Goal: Task Accomplishment & Management: Manage account settings

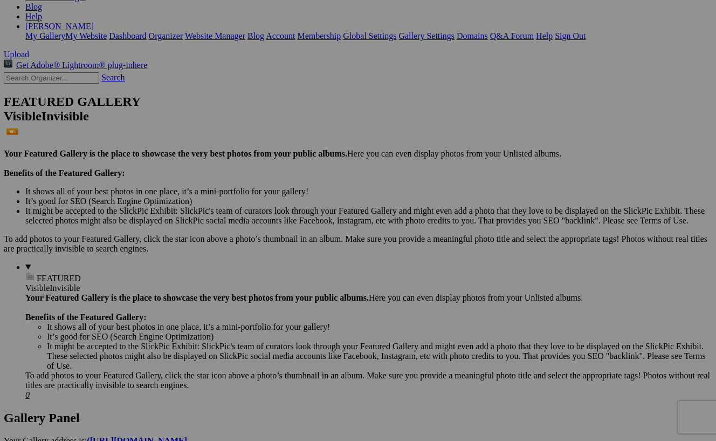
scroll to position [194, 0]
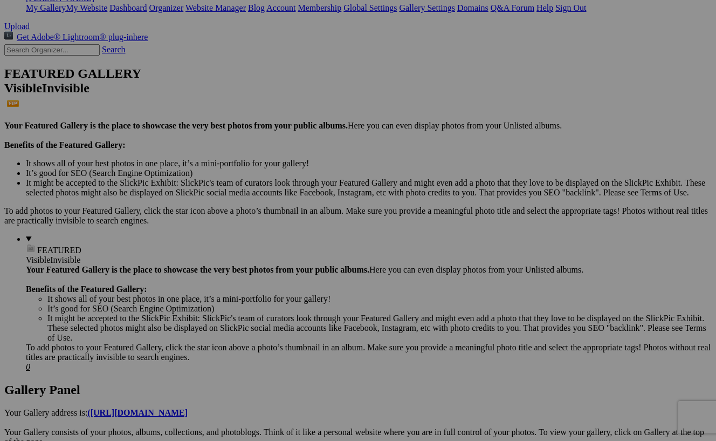
scroll to position [223, 0]
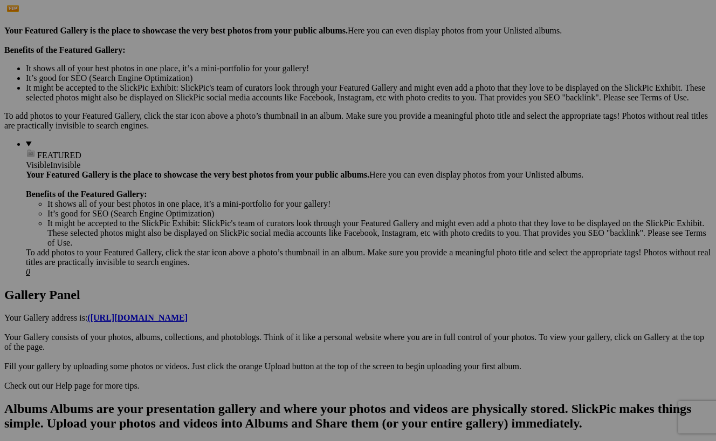
scroll to position [326, 0]
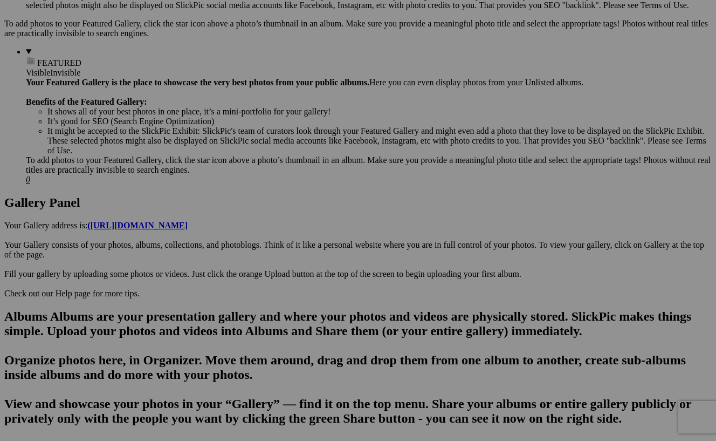
scroll to position [408, 0]
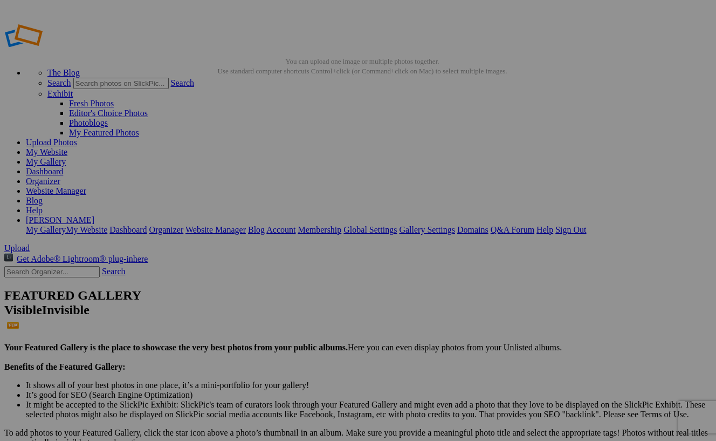
scroll to position [0, 0]
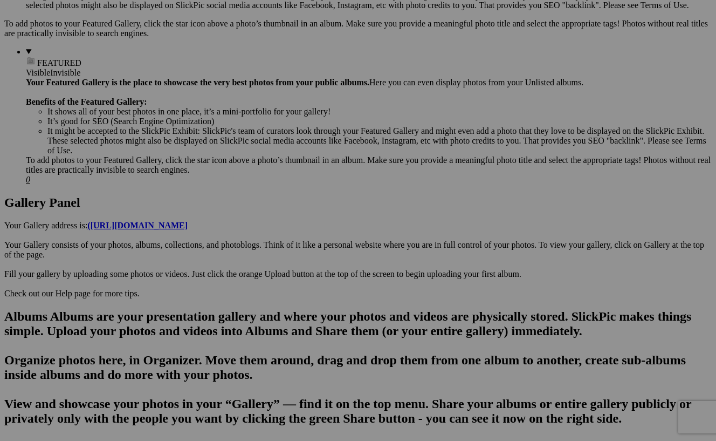
scroll to position [408, 0]
click at [286, 296] on span "Yes" at bounding box center [280, 300] width 12 height 9
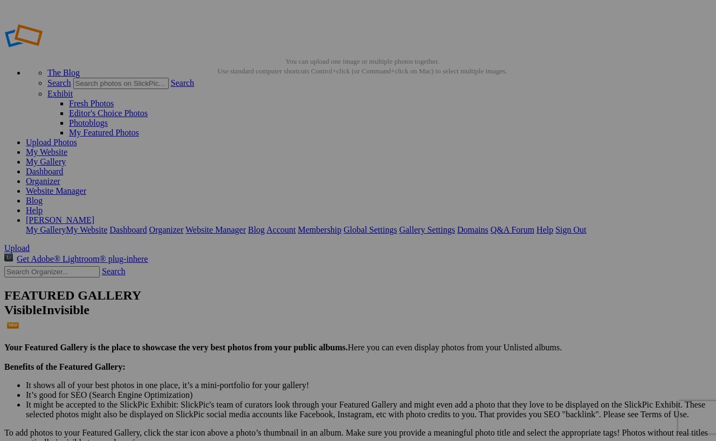
scroll to position [0, 0]
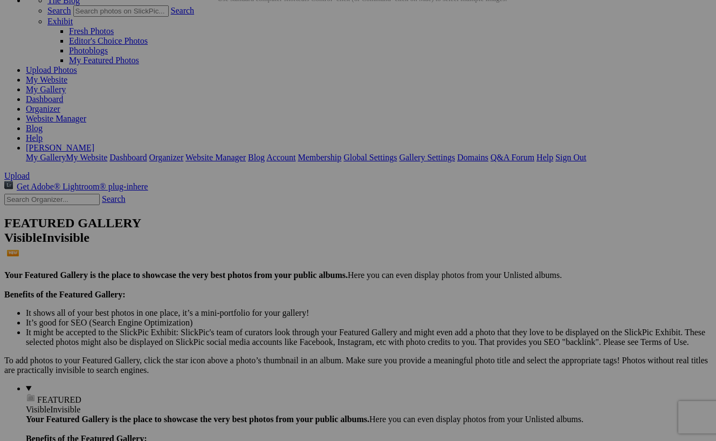
scroll to position [84, 0]
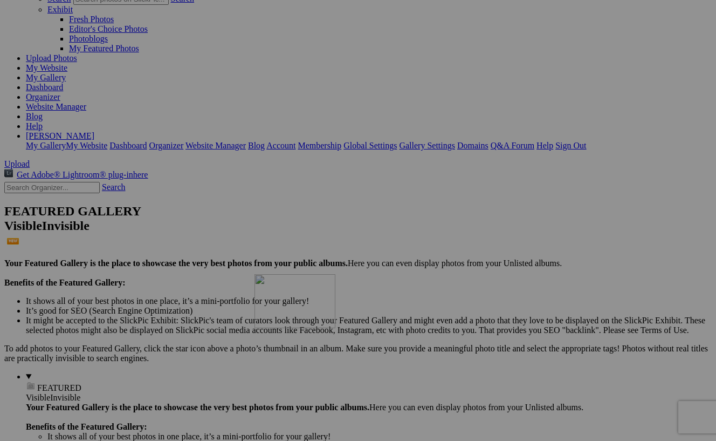
drag, startPoint x: 404, startPoint y: 101, endPoint x: 410, endPoint y: 368, distance: 267.1
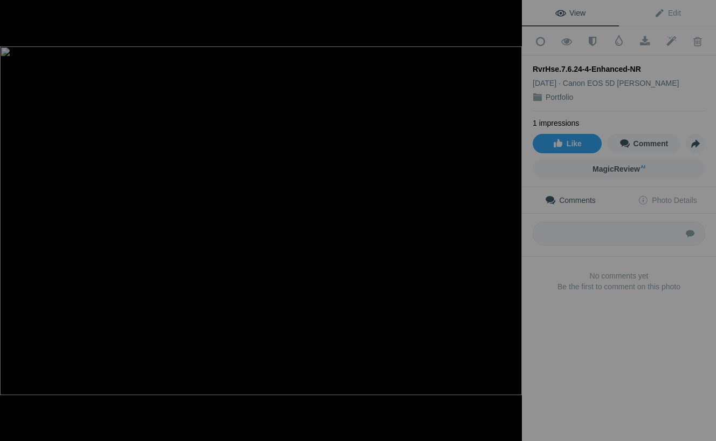
click at [513, 12] on div at bounding box center [510, 12] width 24 height 24
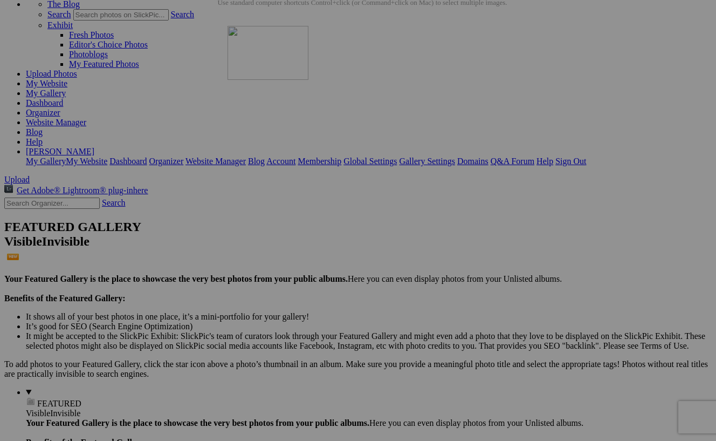
drag, startPoint x: 481, startPoint y: 120, endPoint x: 377, endPoint y: 117, distance: 104.7
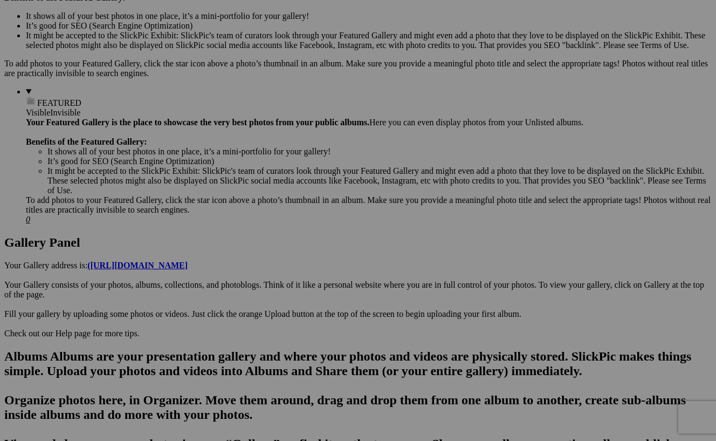
scroll to position [370, 0]
drag, startPoint x: 382, startPoint y: 86, endPoint x: 405, endPoint y: 206, distance: 122.0
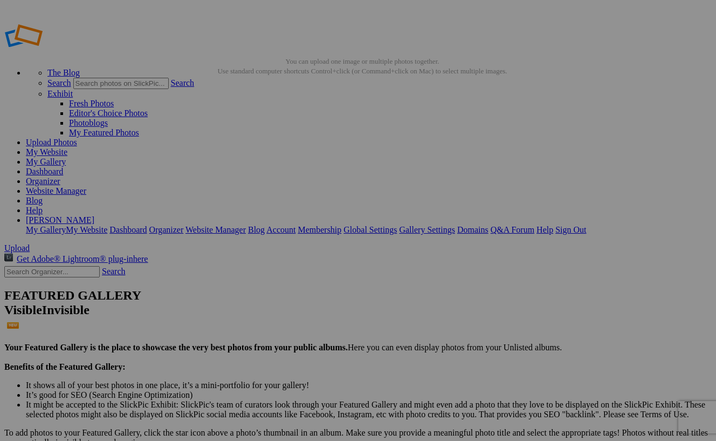
scroll to position [0, 0]
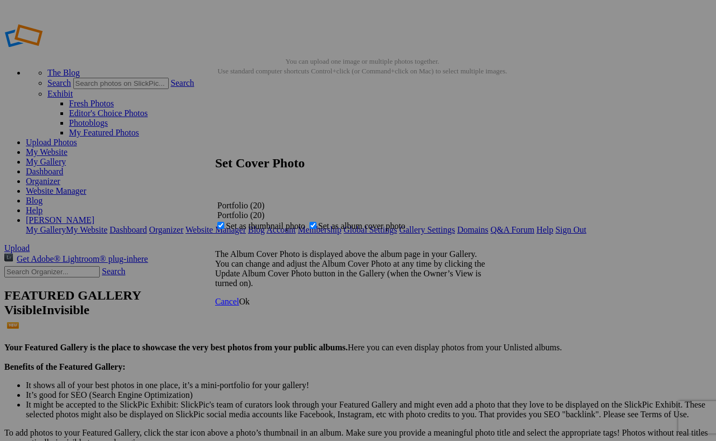
click at [250, 306] on span "Ok" at bounding box center [244, 301] width 11 height 9
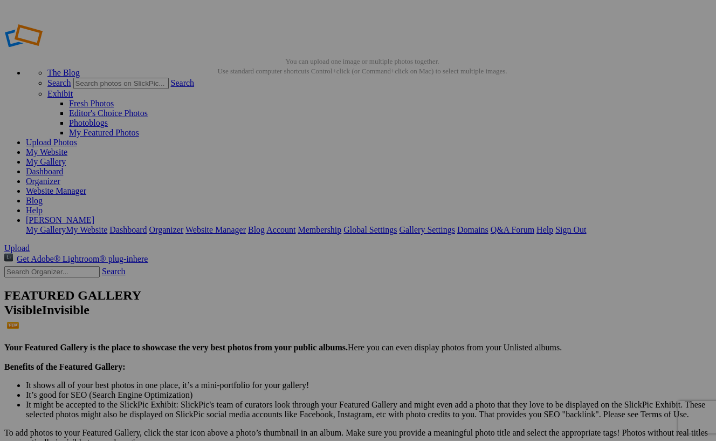
click at [0, 0] on button at bounding box center [0, 0] width 0 height 0
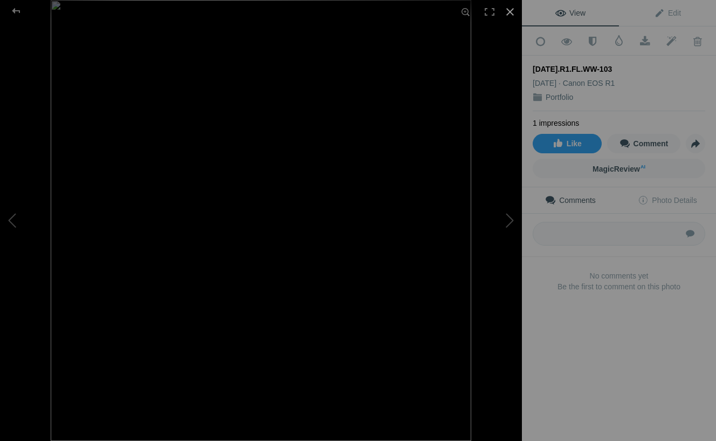
click at [509, 10] on div at bounding box center [510, 12] width 24 height 24
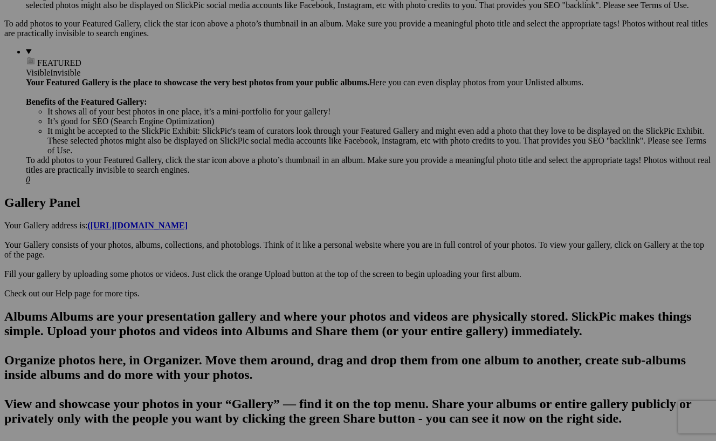
scroll to position [408, 0]
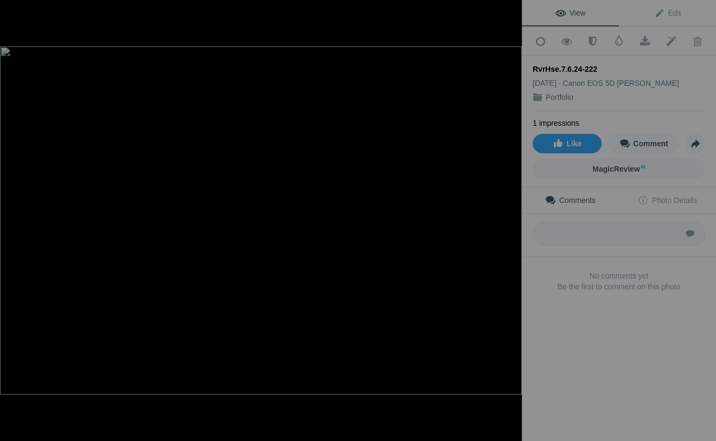
click at [509, 13] on div at bounding box center [510, 12] width 24 height 24
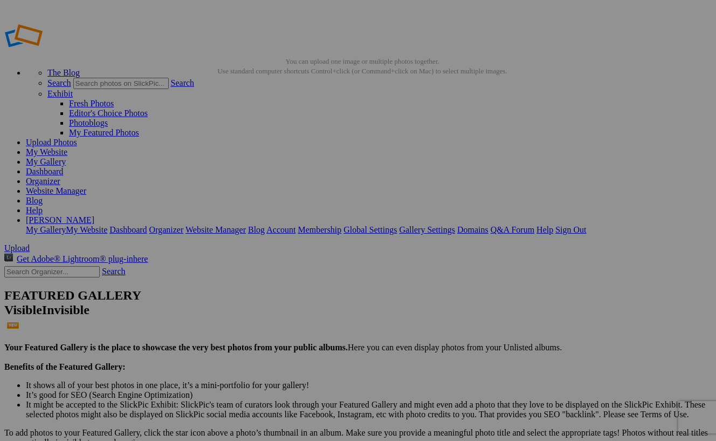
scroll to position [0, 0]
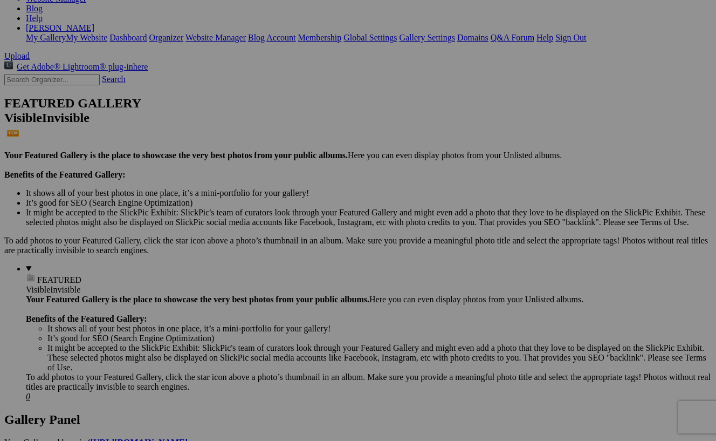
scroll to position [195, 0]
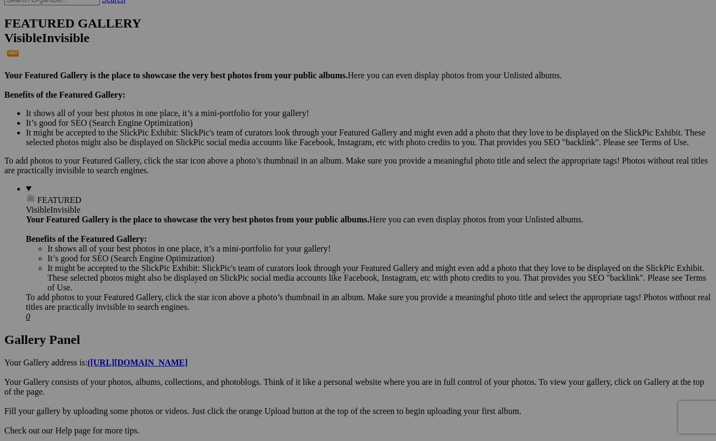
scroll to position [271, 0]
click at [286, 296] on span "Yes" at bounding box center [280, 300] width 12 height 9
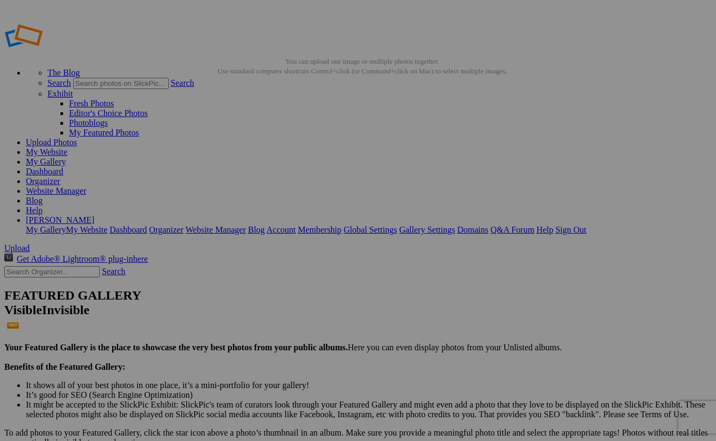
drag, startPoint x: 311, startPoint y: 306, endPoint x: 279, endPoint y: 183, distance: 126.5
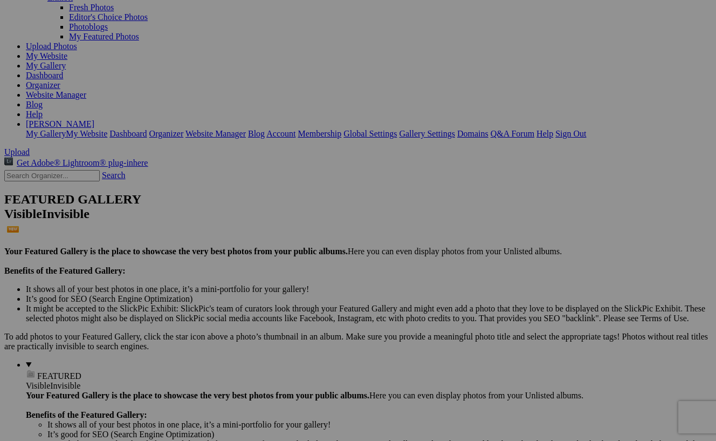
scroll to position [97, 0]
drag, startPoint x: 397, startPoint y: 354, endPoint x: 351, endPoint y: 100, distance: 257.7
drag, startPoint x: 490, startPoint y: 359, endPoint x: 365, endPoint y: 55, distance: 328.3
drag, startPoint x: 380, startPoint y: 68, endPoint x: 500, endPoint y: 61, distance: 119.4
drag, startPoint x: 492, startPoint y: 366, endPoint x: 519, endPoint y: 85, distance: 282.9
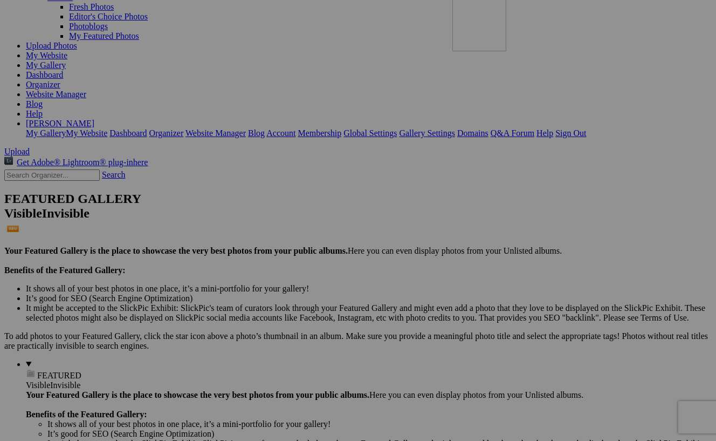
drag, startPoint x: 493, startPoint y: 70, endPoint x: 608, endPoint y: 64, distance: 115.0
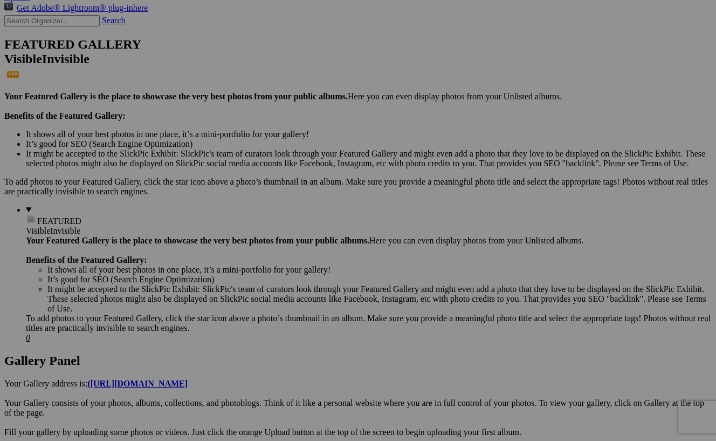
scroll to position [256, 0]
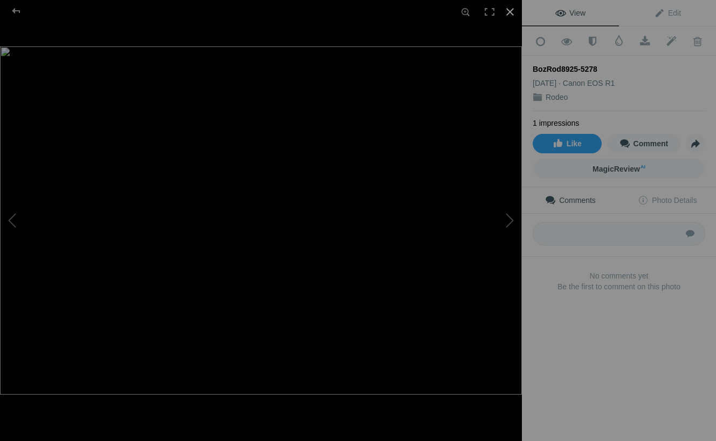
click at [511, 13] on div at bounding box center [510, 12] width 24 height 24
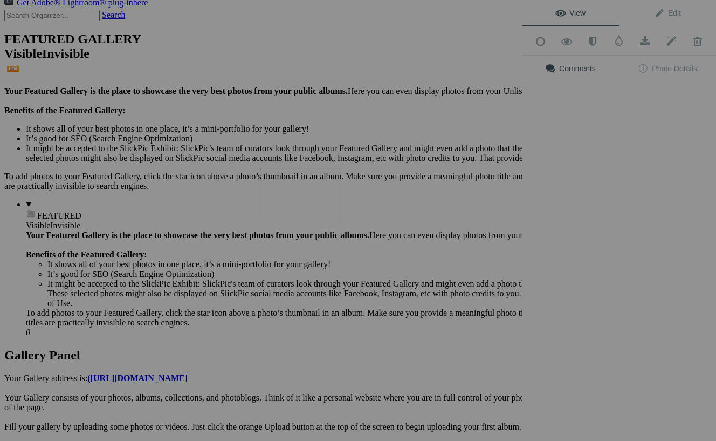
click at [303, 190] on img at bounding box center [300, 195] width 81 height 54
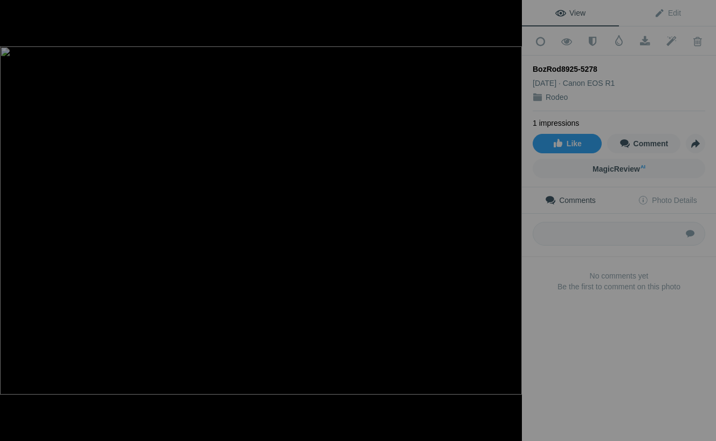
click at [518, 8] on div at bounding box center [510, 12] width 24 height 24
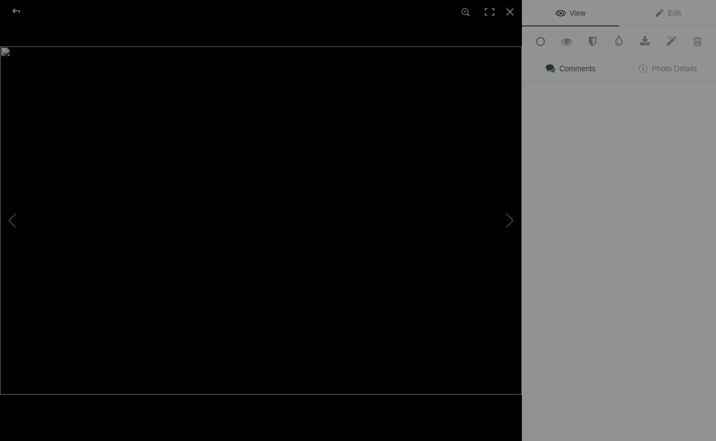
click at [392, 338] on img at bounding box center [261, 220] width 522 height 348
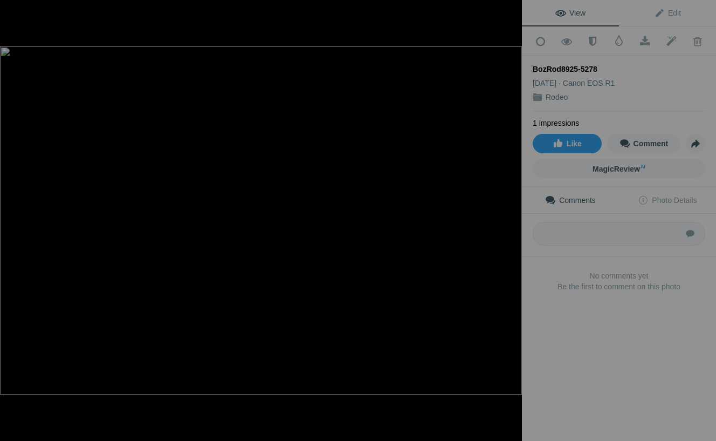
click at [514, 12] on div at bounding box center [510, 12] width 24 height 24
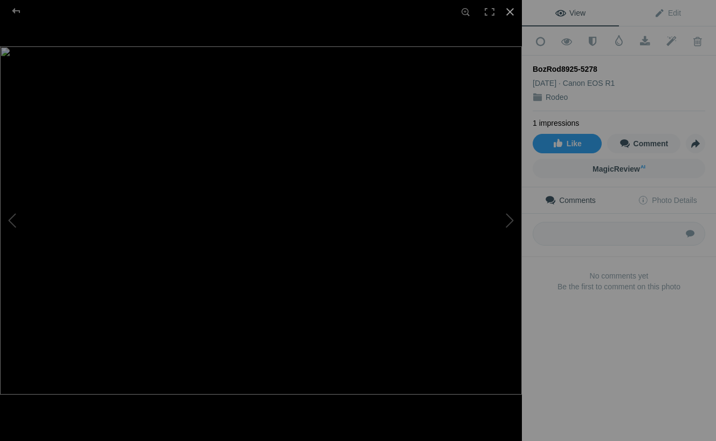
click at [510, 13] on div at bounding box center [510, 12] width 24 height 24
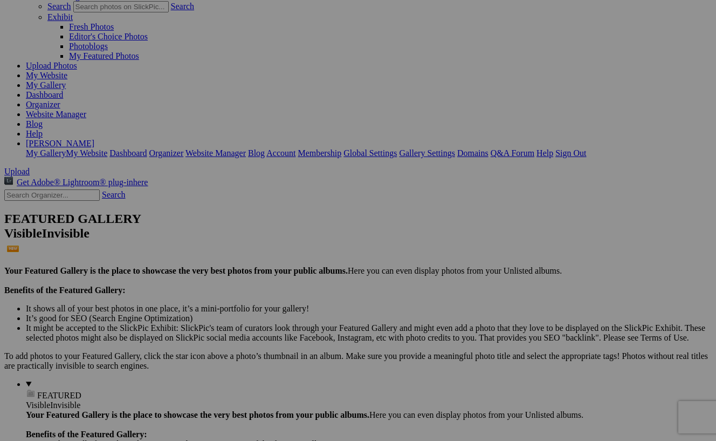
scroll to position [83, 0]
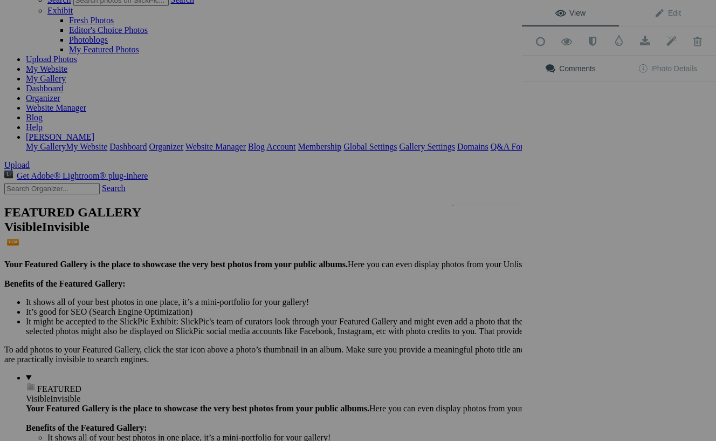
click at [504, 240] on button at bounding box center [481, 220] width 81 height 159
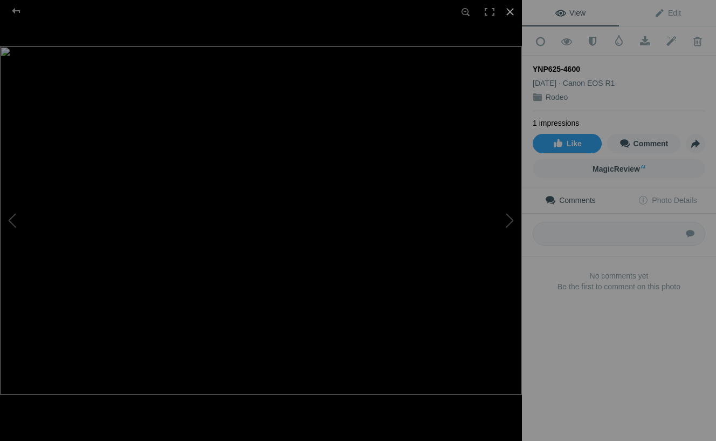
click at [512, 9] on div at bounding box center [510, 12] width 24 height 24
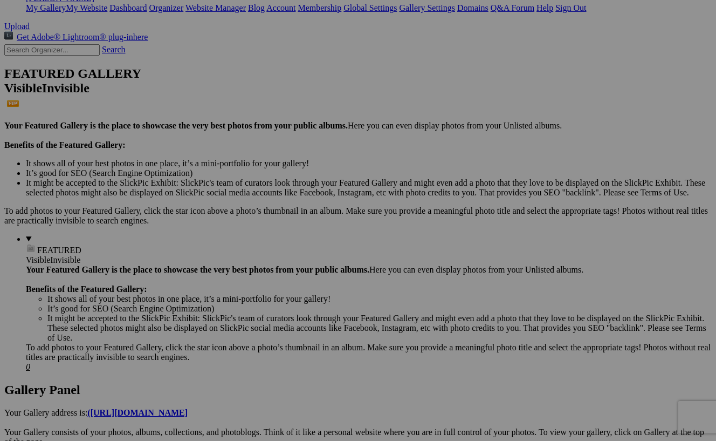
scroll to position [230, 0]
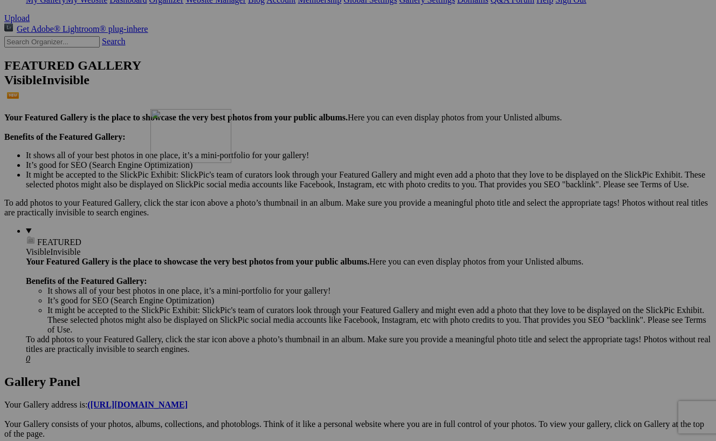
drag, startPoint x: 500, startPoint y: 366, endPoint x: 306, endPoint y: 203, distance: 253.5
drag, startPoint x: 232, startPoint y: 354, endPoint x: 469, endPoint y: 199, distance: 283.4
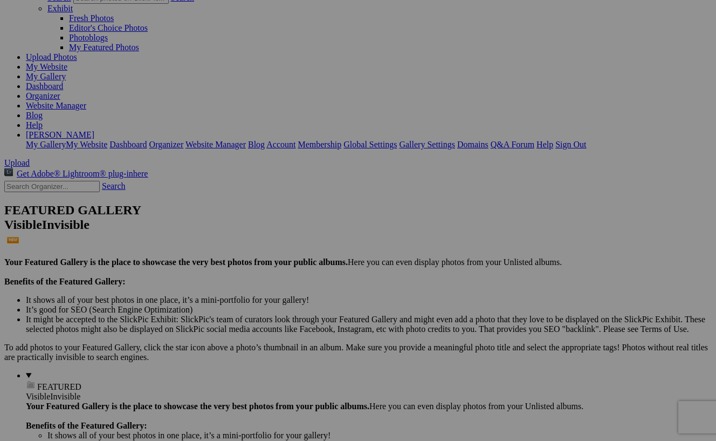
scroll to position [93, 0]
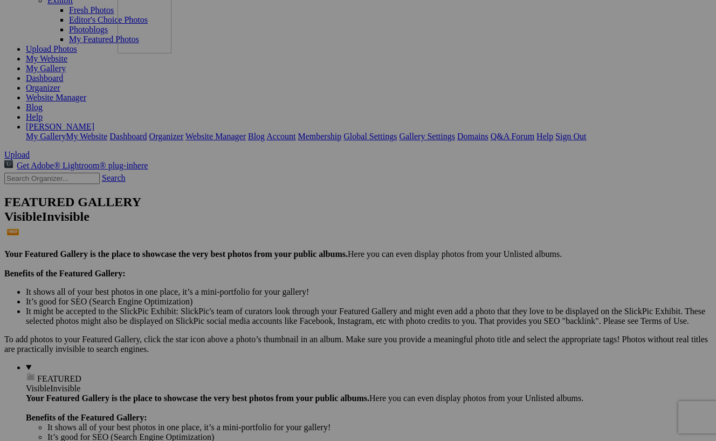
drag, startPoint x: 582, startPoint y: 94, endPoint x: 273, endPoint y: 66, distance: 309.8
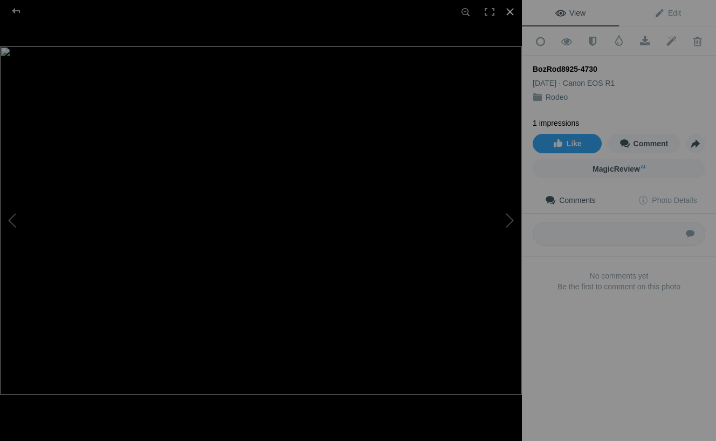
click at [514, 10] on div at bounding box center [510, 12] width 24 height 24
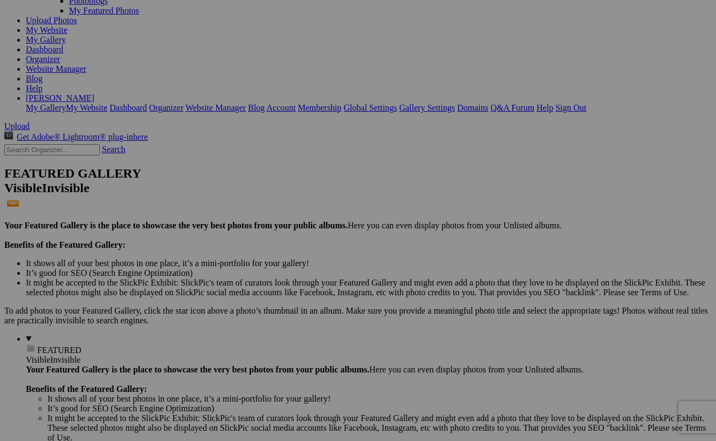
scroll to position [131, 0]
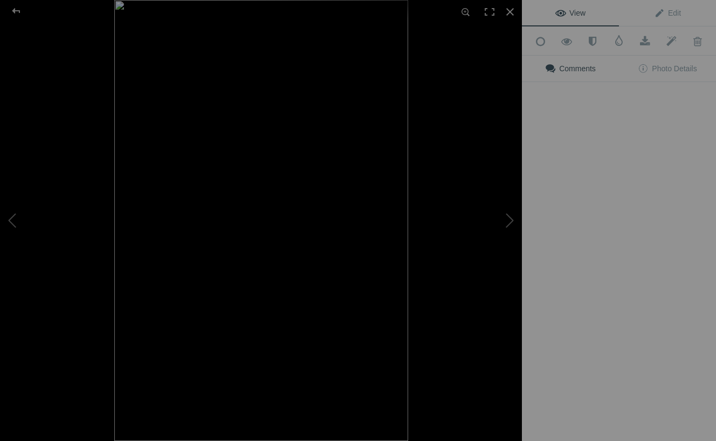
click at [397, 187] on img at bounding box center [261, 220] width 294 height 441
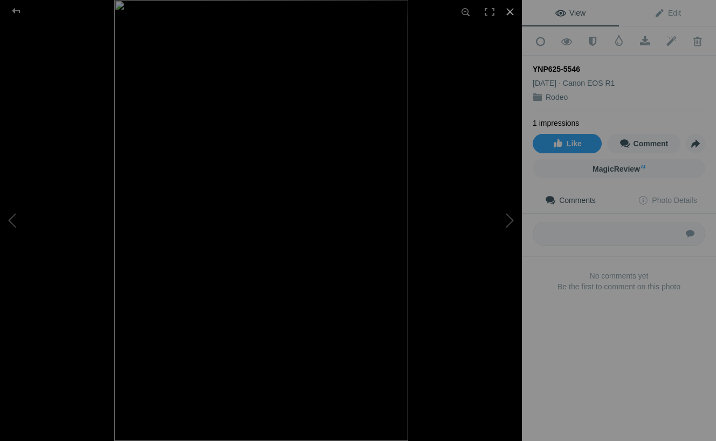
click at [514, 12] on div at bounding box center [510, 12] width 24 height 24
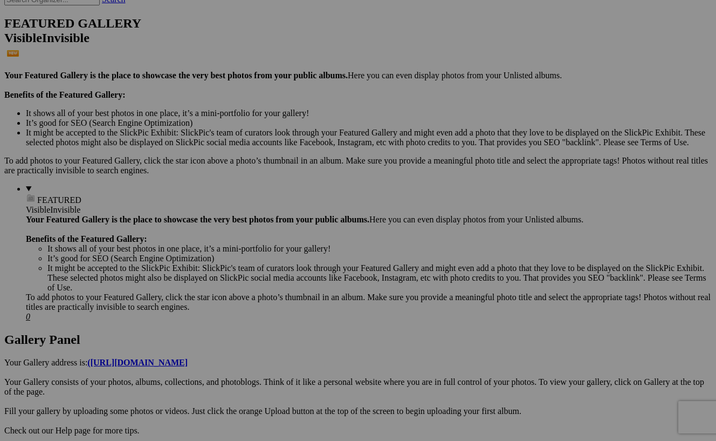
scroll to position [271, 0]
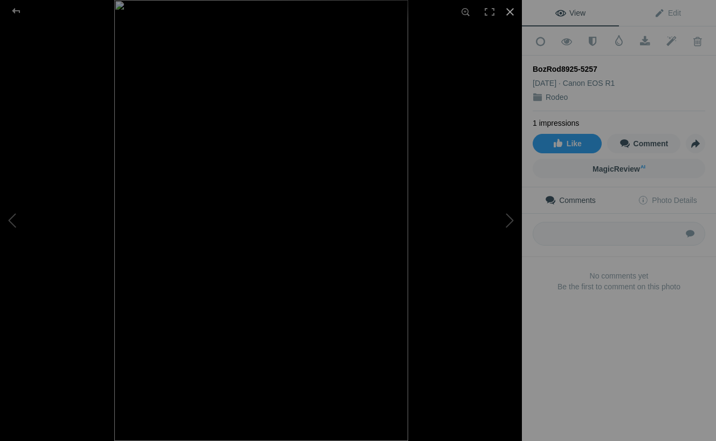
click at [512, 9] on div at bounding box center [510, 12] width 24 height 24
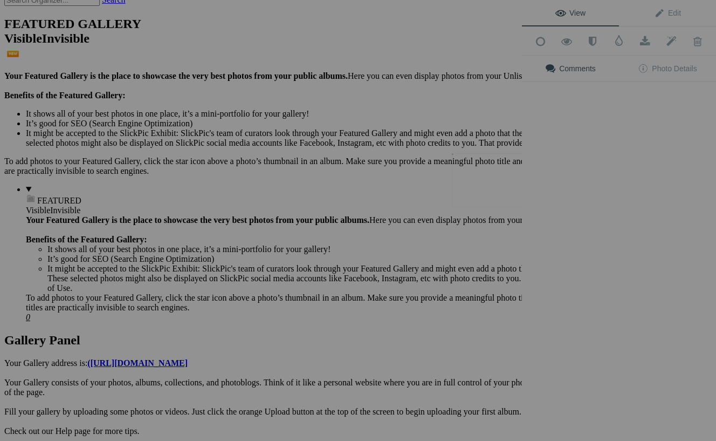
click at [477, 187] on button at bounding box center [481, 220] width 81 height 159
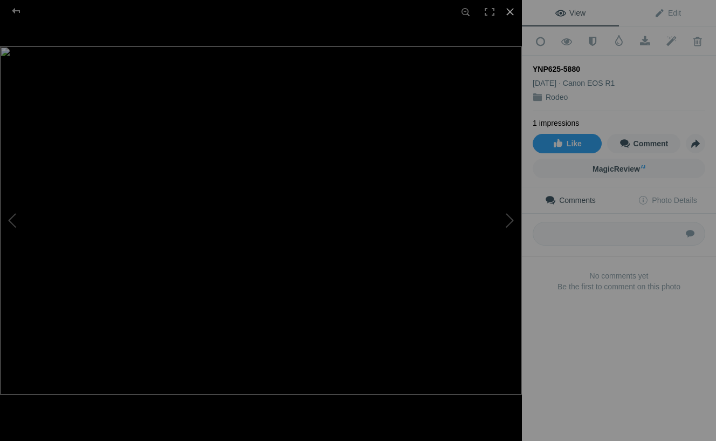
click at [510, 13] on div at bounding box center [510, 12] width 24 height 24
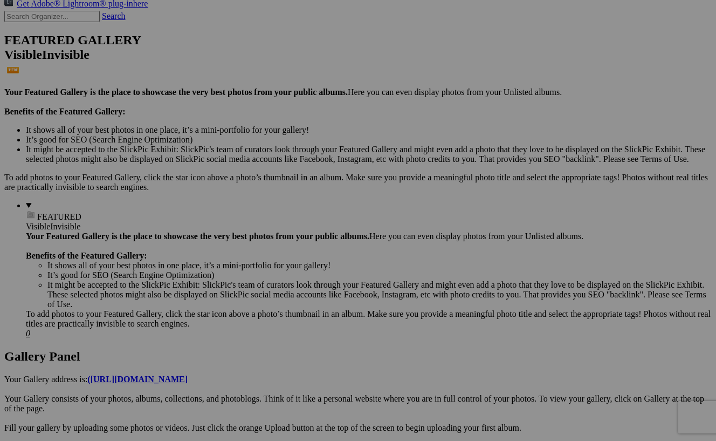
scroll to position [214, 0]
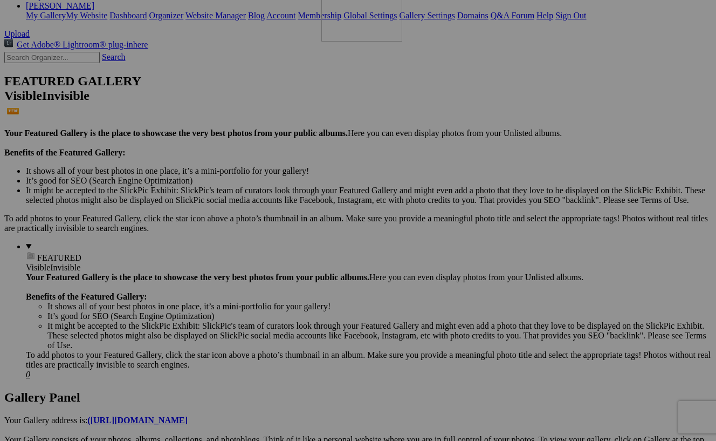
drag, startPoint x: 302, startPoint y: 374, endPoint x: 477, endPoint y: 81, distance: 340.6
drag, startPoint x: 203, startPoint y: 101, endPoint x: 309, endPoint y: 231, distance: 167.9
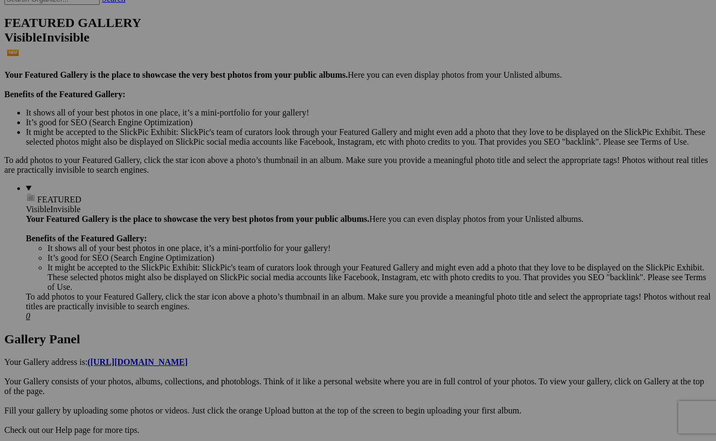
scroll to position [271, 0]
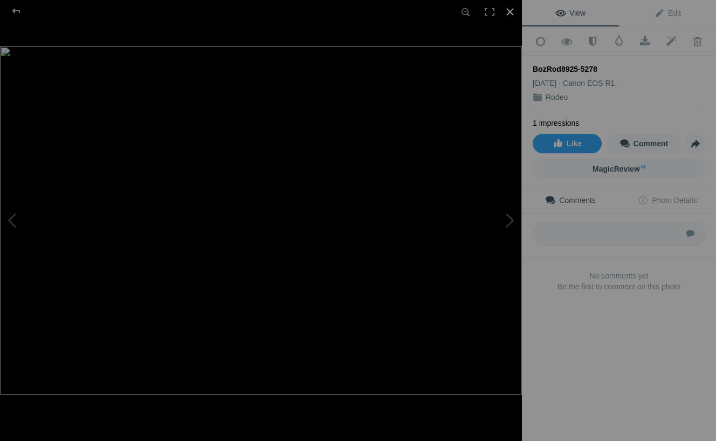
click at [511, 8] on div at bounding box center [510, 12] width 24 height 24
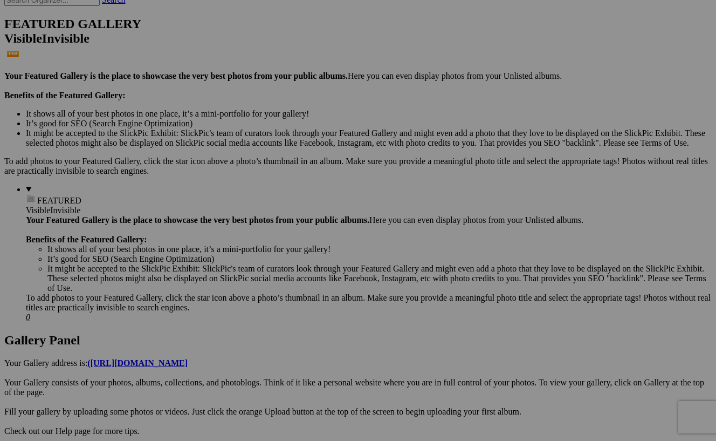
click at [286, 292] on span "Yes" at bounding box center [280, 290] width 12 height 9
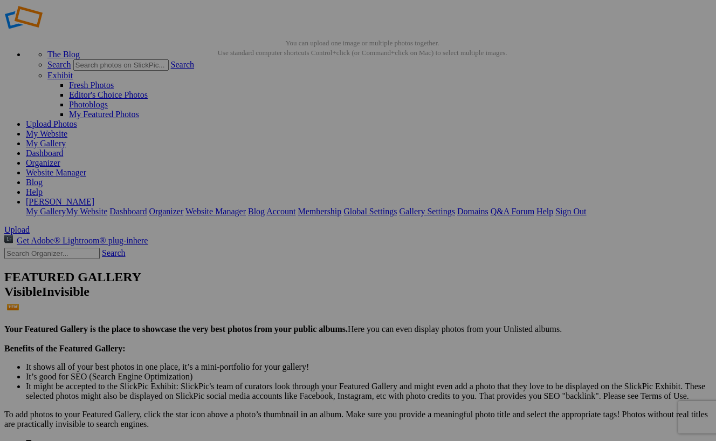
scroll to position [17, 0]
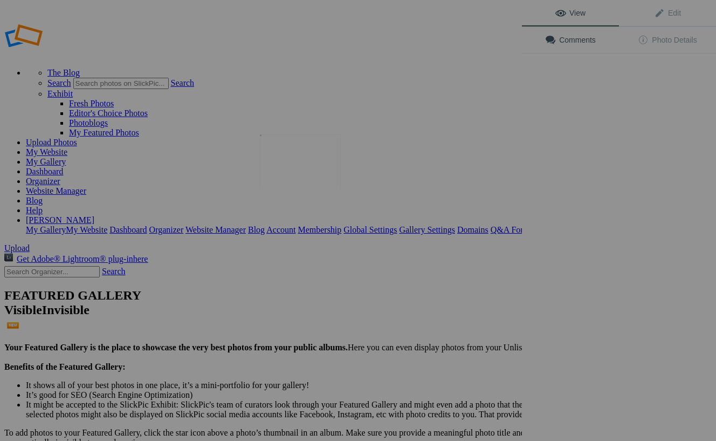
click at [293, 174] on img at bounding box center [300, 161] width 81 height 54
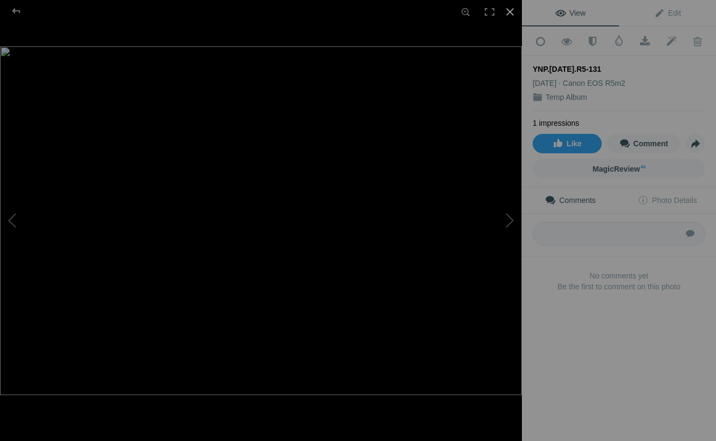
click at [509, 12] on div at bounding box center [510, 12] width 24 height 24
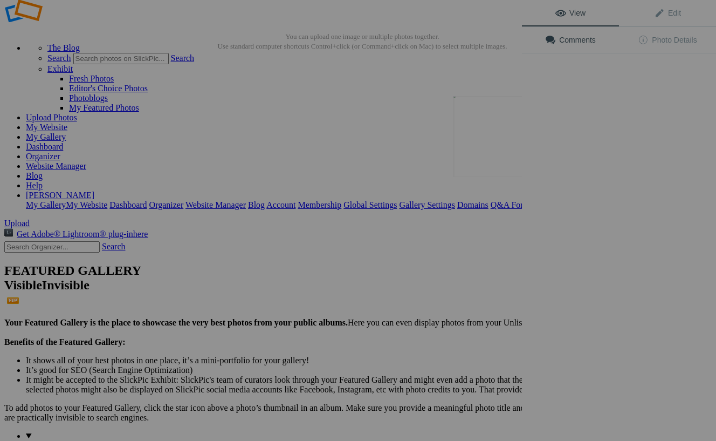
click at [504, 153] on button at bounding box center [481, 220] width 81 height 159
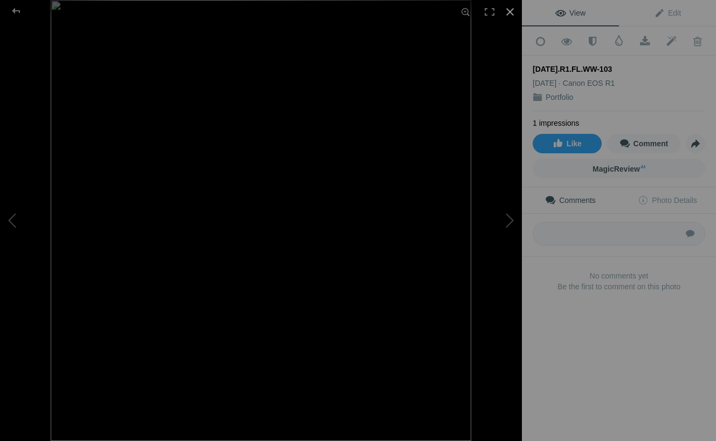
click at [509, 11] on div at bounding box center [510, 12] width 24 height 24
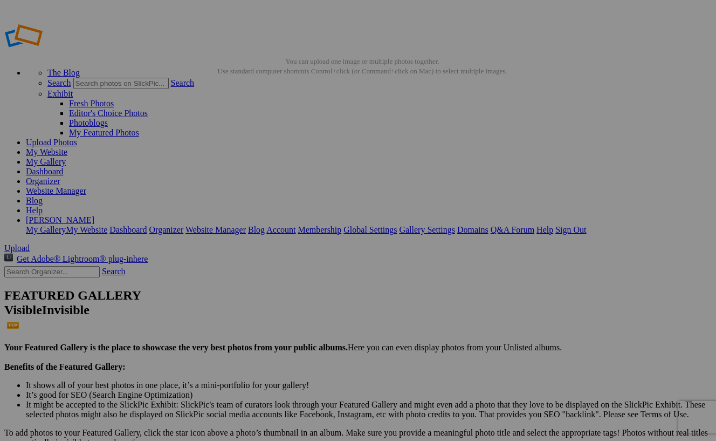
scroll to position [0, 0]
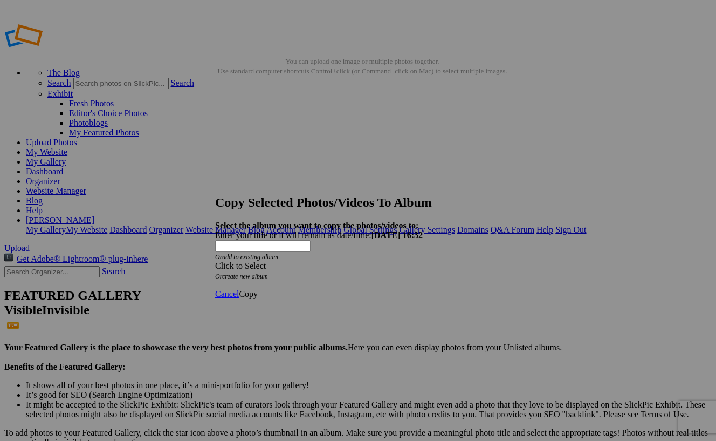
click at [215, 261] on span at bounding box center [215, 265] width 0 height 9
click at [292, 257] on link "Portfоlio" at bounding box center [276, 252] width 31 height 9
click at [258, 289] on span "Copy" at bounding box center [248, 293] width 19 height 9
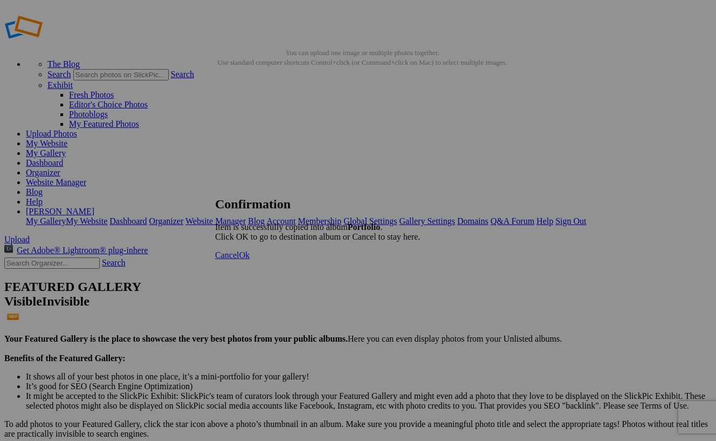
scroll to position [9, 0]
click at [250, 259] on span "Ok" at bounding box center [244, 254] width 11 height 9
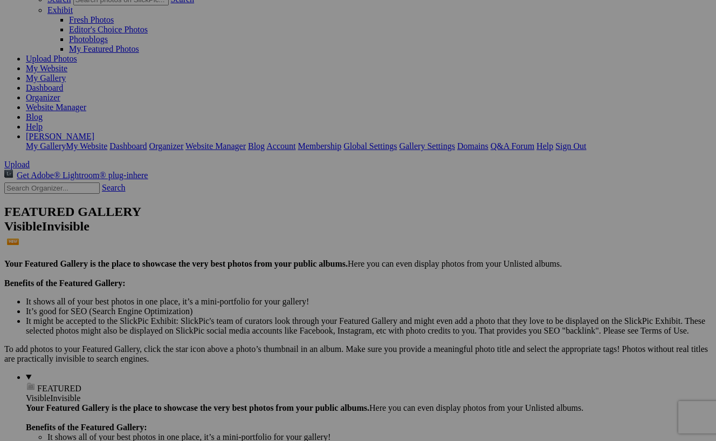
scroll to position [67, 0]
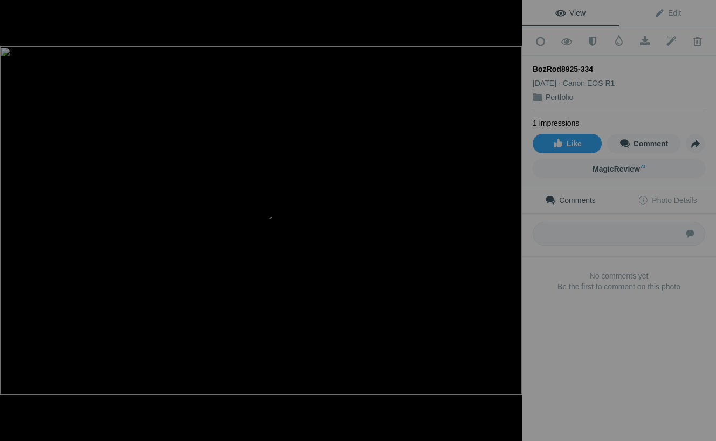
click at [512, 11] on div at bounding box center [510, 12] width 24 height 24
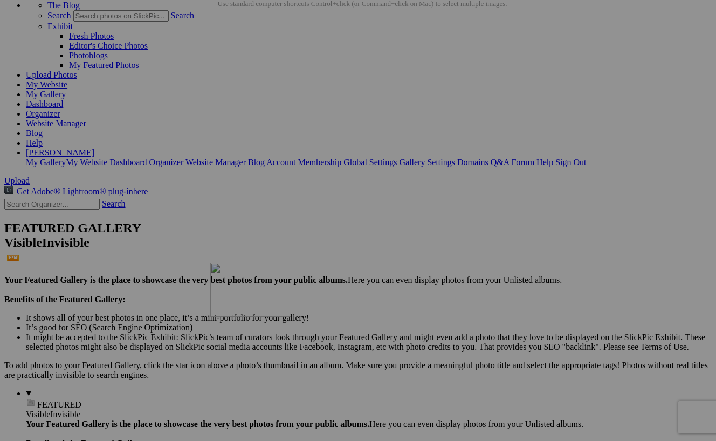
drag, startPoint x: 300, startPoint y: 105, endPoint x: 366, endPoint y: 357, distance: 259.7
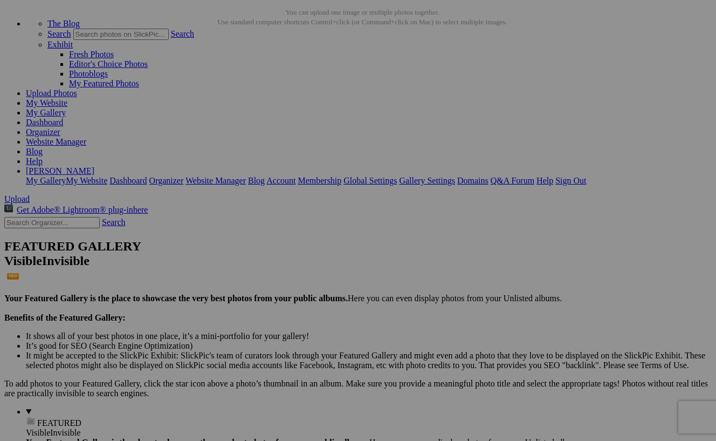
scroll to position [49, 0]
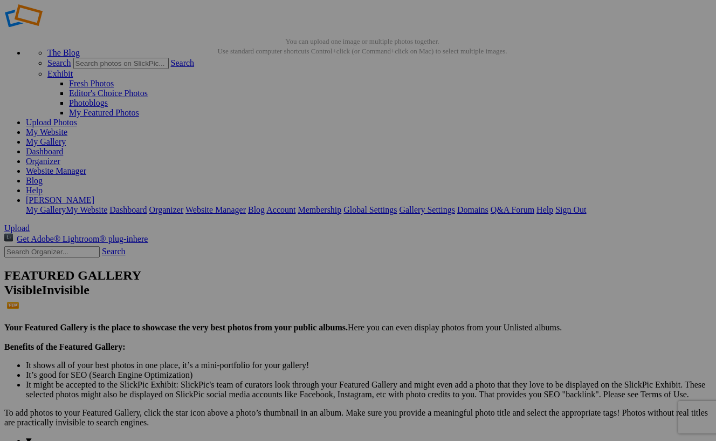
scroll to position [19, 0]
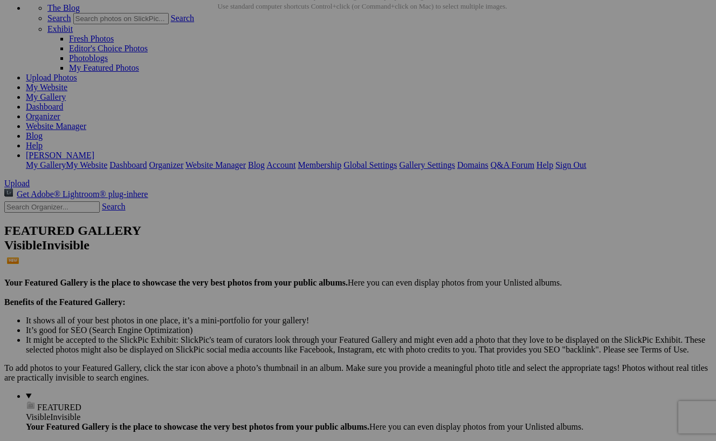
scroll to position [74, 0]
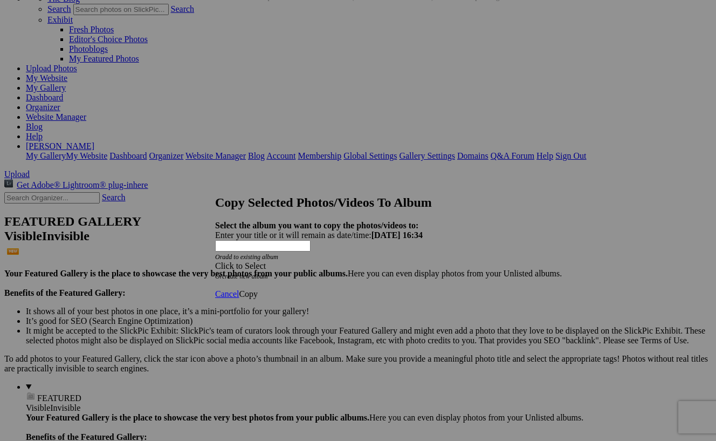
click at [429, 261] on div "Click to Select" at bounding box center [358, 266] width 286 height 10
click at [292, 257] on link "Portfоlio" at bounding box center [276, 252] width 31 height 9
click at [258, 289] on span "Copy" at bounding box center [248, 293] width 19 height 9
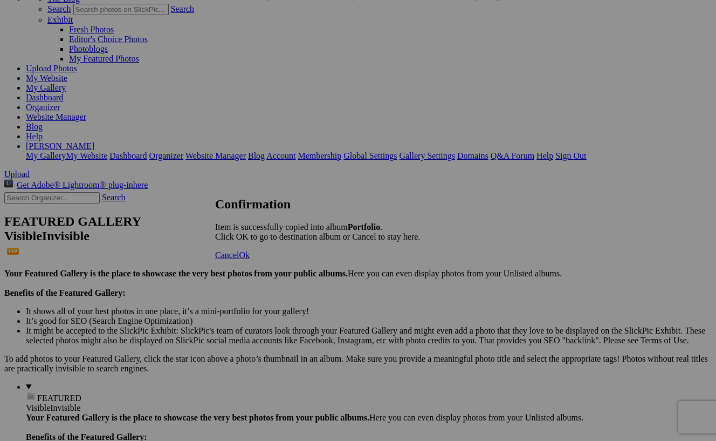
click at [250, 259] on link "Ok" at bounding box center [244, 254] width 11 height 9
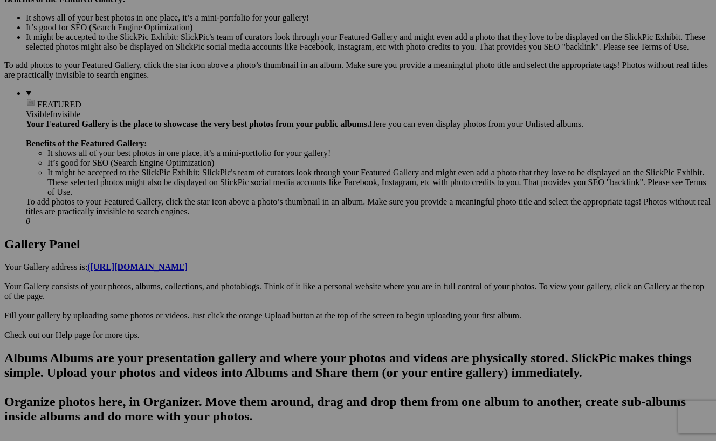
scroll to position [368, 0]
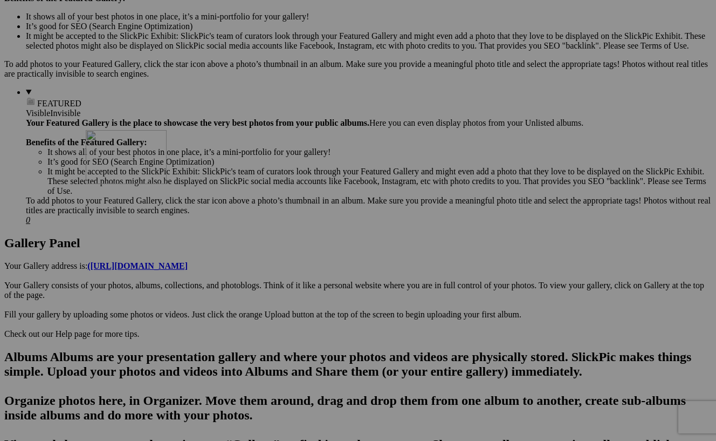
drag, startPoint x: 291, startPoint y: 353, endPoint x: 241, endPoint y: 224, distance: 138.3
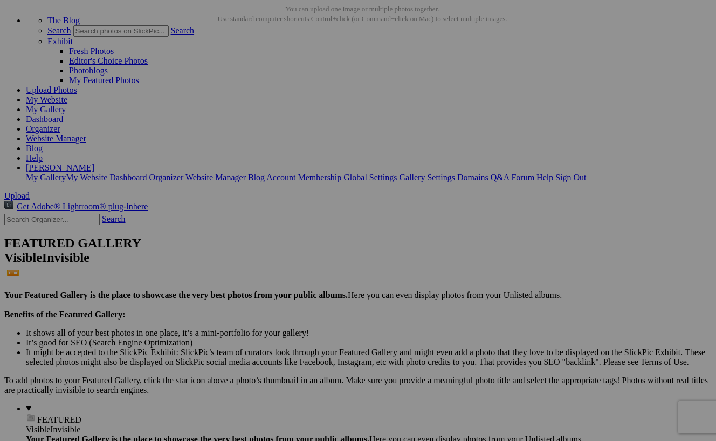
scroll to position [53, 0]
drag, startPoint x: 317, startPoint y: 121, endPoint x: 501, endPoint y: 375, distance: 313.2
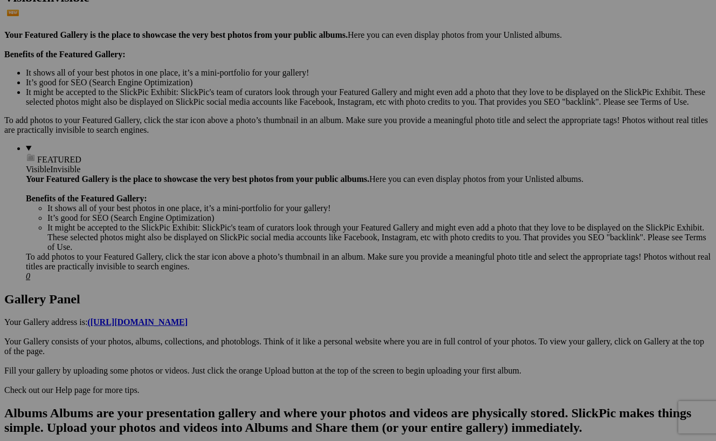
scroll to position [313, 0]
drag, startPoint x: 487, startPoint y: 128, endPoint x: 450, endPoint y: 245, distance: 122.0
drag, startPoint x: 486, startPoint y: 269, endPoint x: 389, endPoint y: 259, distance: 97.6
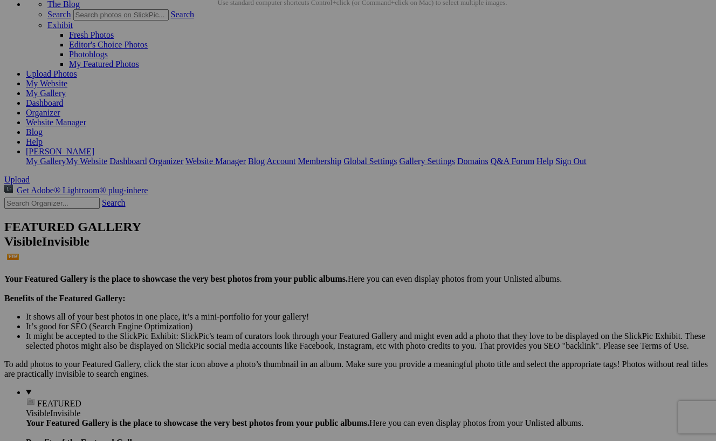
scroll to position [70, 0]
drag, startPoint x: 593, startPoint y: 99, endPoint x: 266, endPoint y: 233, distance: 353.5
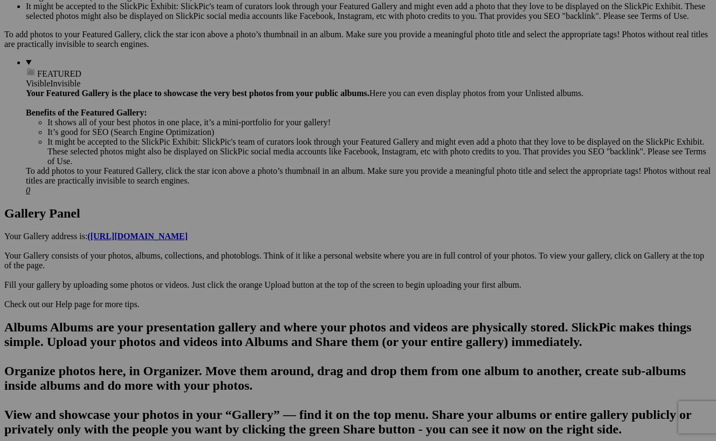
scroll to position [405, 0]
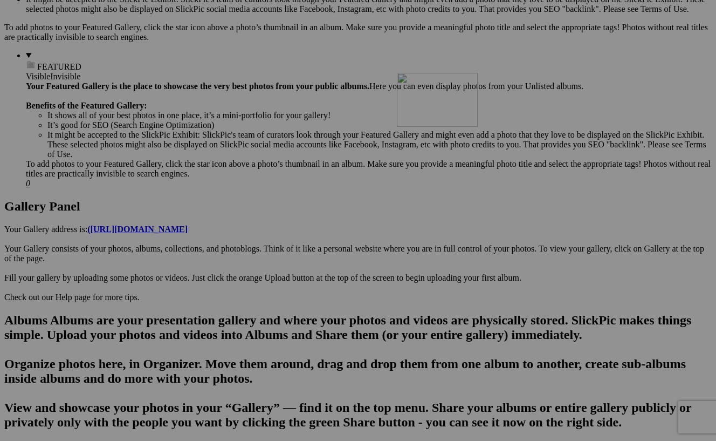
drag, startPoint x: 511, startPoint y: 193, endPoint x: 552, endPoint y: 167, distance: 48.3
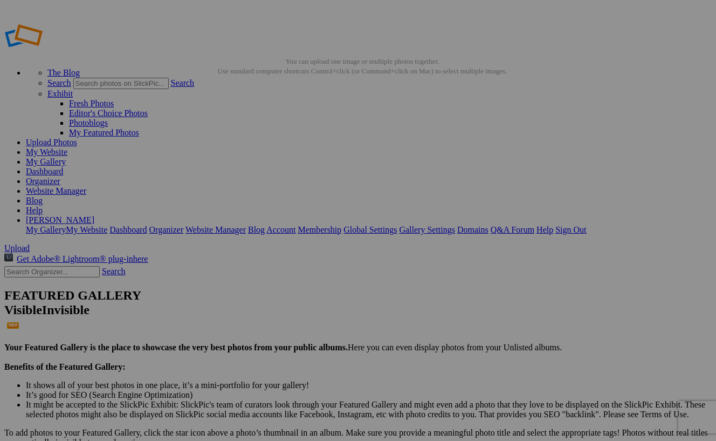
scroll to position [0, 0]
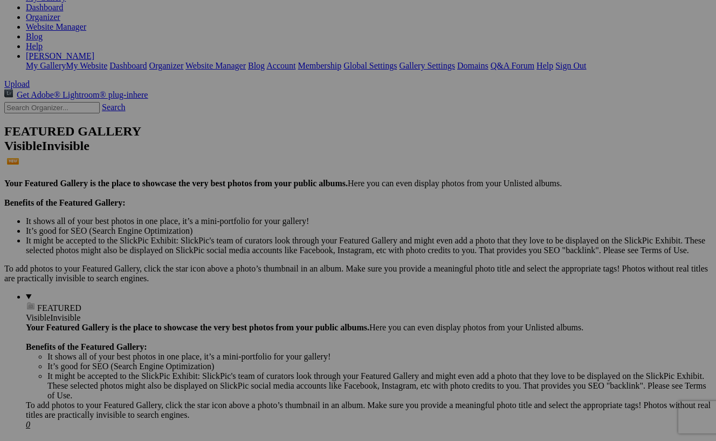
scroll to position [165, 0]
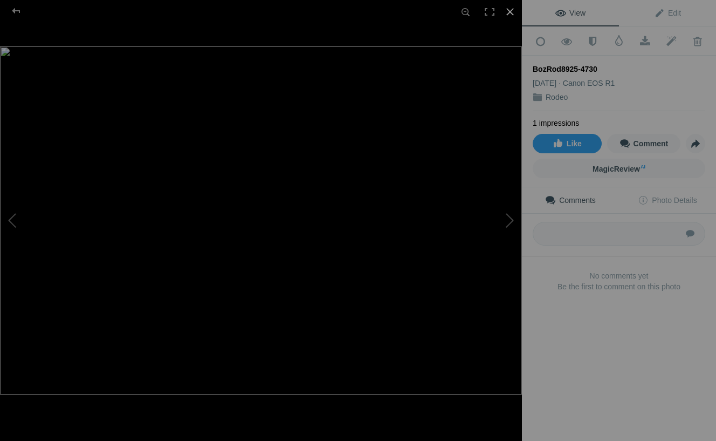
click at [510, 11] on div at bounding box center [510, 12] width 24 height 24
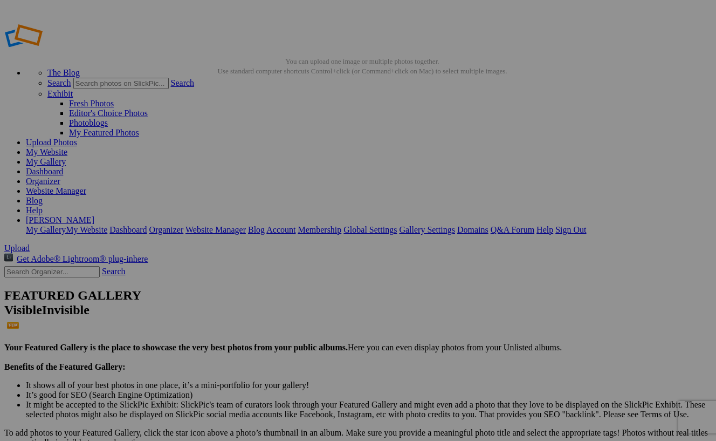
scroll to position [0, 0]
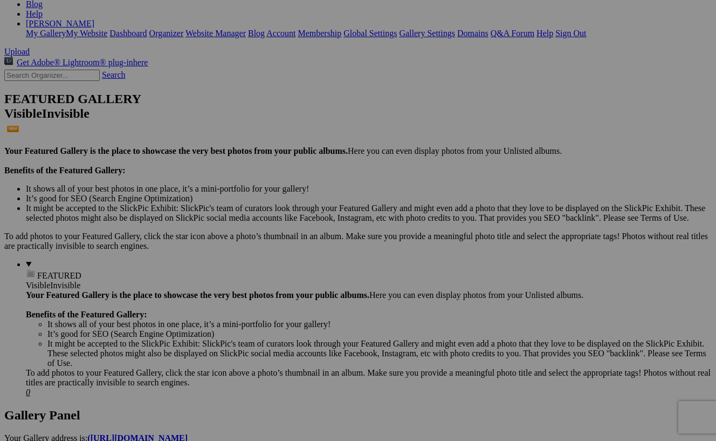
scroll to position [211, 0]
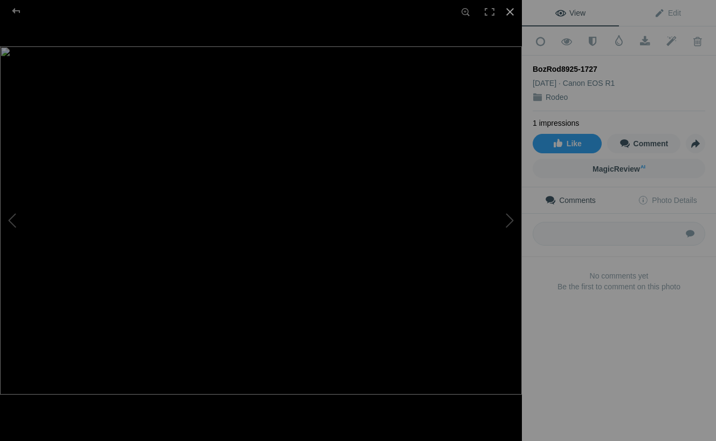
click at [513, 12] on div at bounding box center [510, 12] width 24 height 24
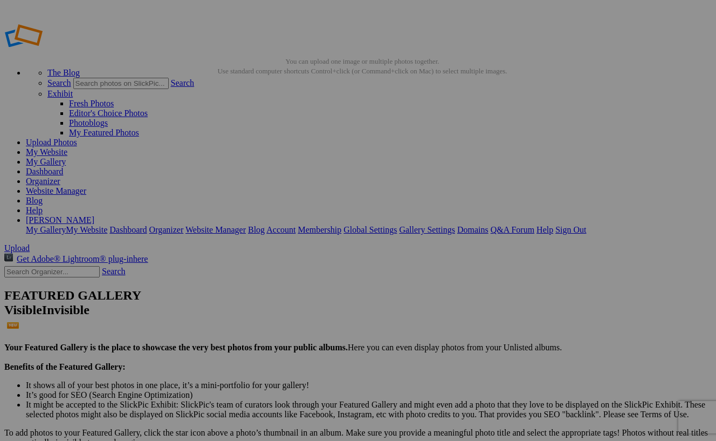
scroll to position [0, 0]
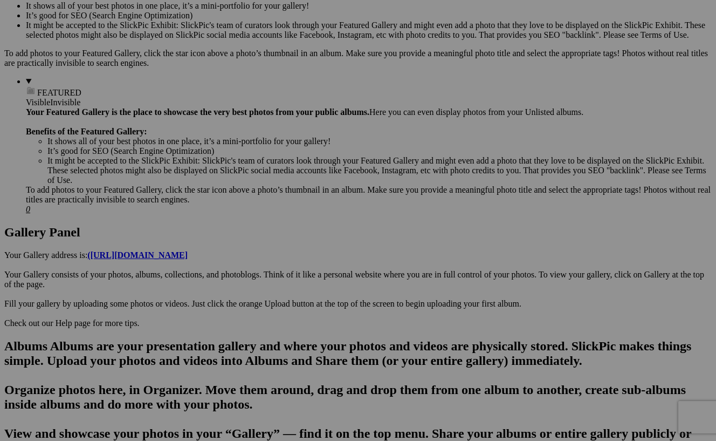
scroll to position [380, 0]
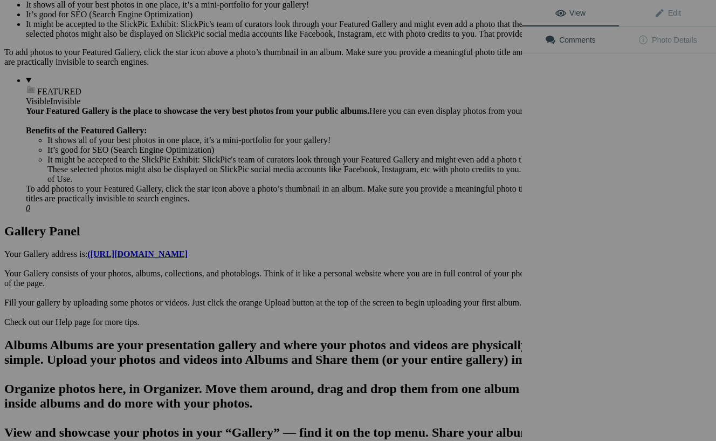
click at [607, 220] on div "View Edit Comments Photo Details" at bounding box center [619, 220] width 194 height 441
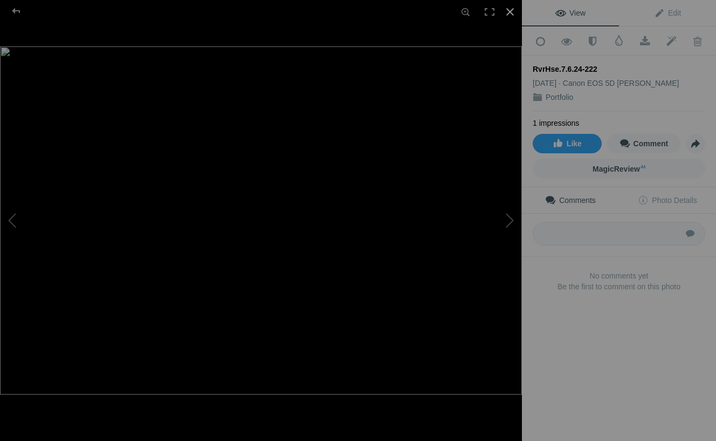
click at [508, 10] on div at bounding box center [510, 12] width 24 height 24
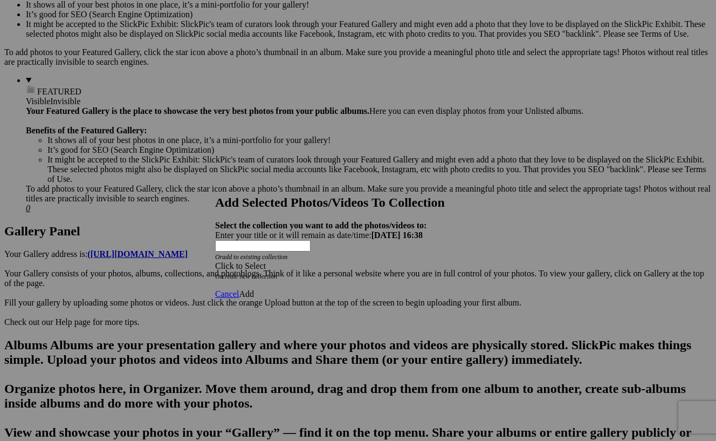
click at [215, 261] on span at bounding box center [215, 265] width 0 height 9
click at [328, 257] on link "Website Homepage" at bounding box center [294, 252] width 67 height 9
click at [254, 289] on link "Add" at bounding box center [246, 293] width 15 height 9
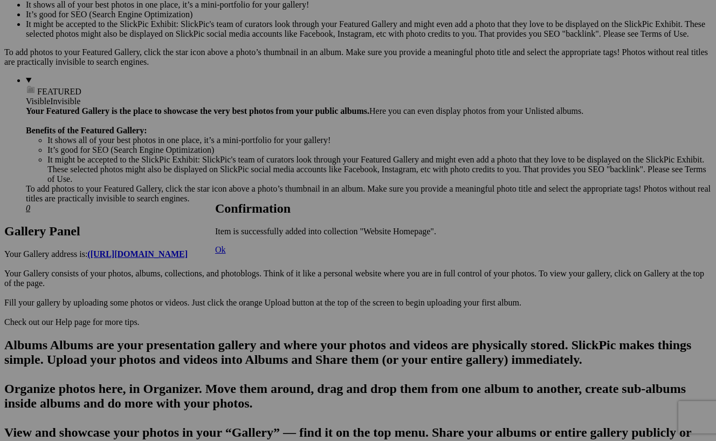
click at [226, 254] on span "Ok" at bounding box center [220, 249] width 11 height 9
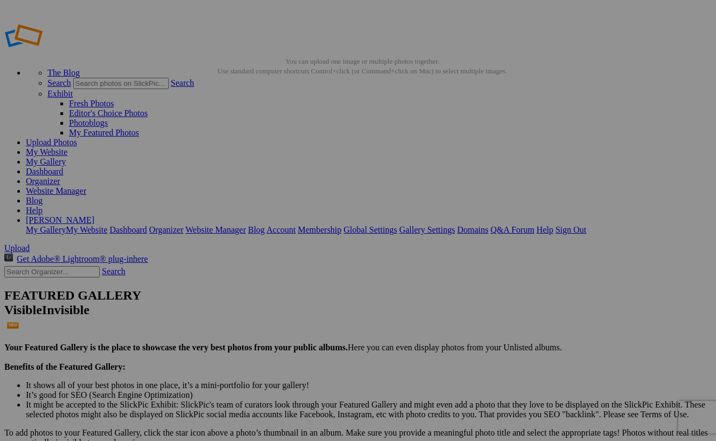
scroll to position [0, 0]
drag, startPoint x: 195, startPoint y: 149, endPoint x: 192, endPoint y: 272, distance: 123.6
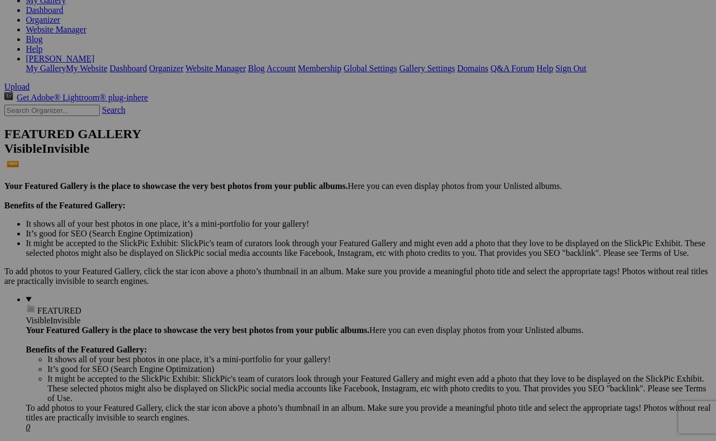
scroll to position [171, 0]
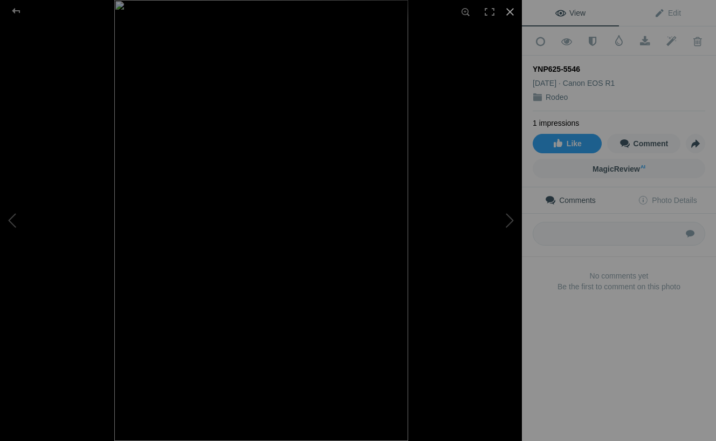
click at [508, 10] on div at bounding box center [510, 12] width 24 height 24
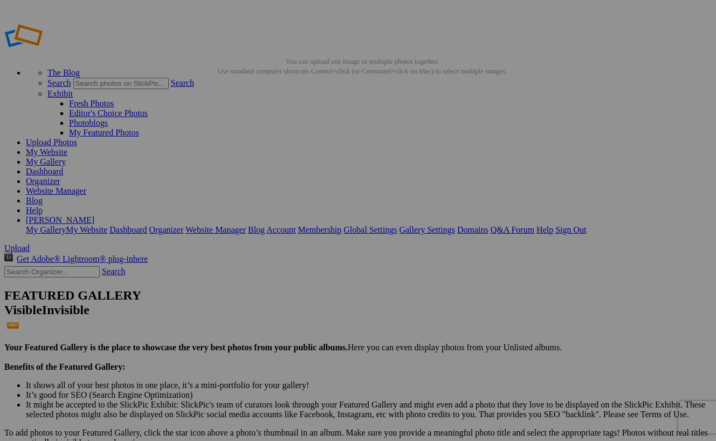
scroll to position [0, 0]
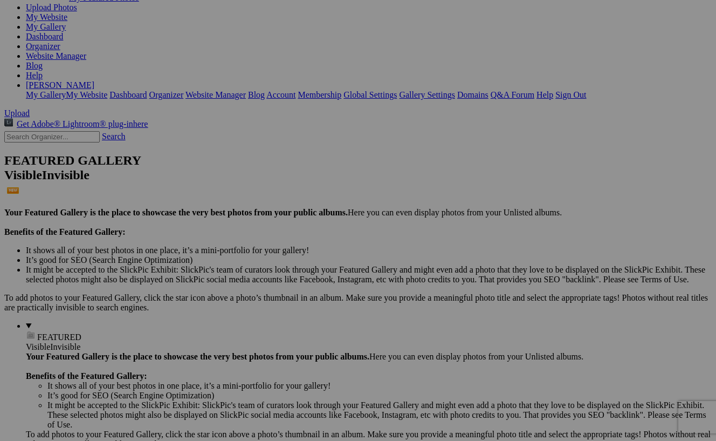
scroll to position [134, 0]
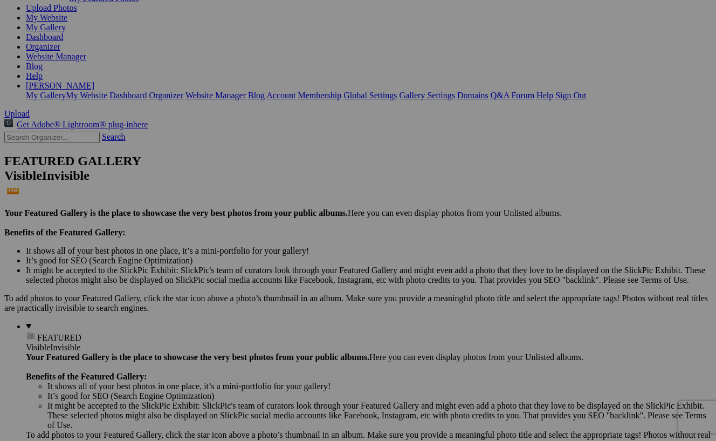
click at [286, 296] on link "Yes" at bounding box center [280, 300] width 12 height 9
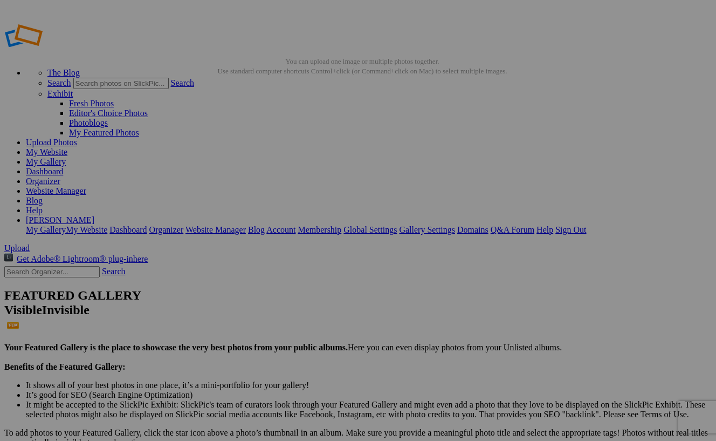
scroll to position [0, 0]
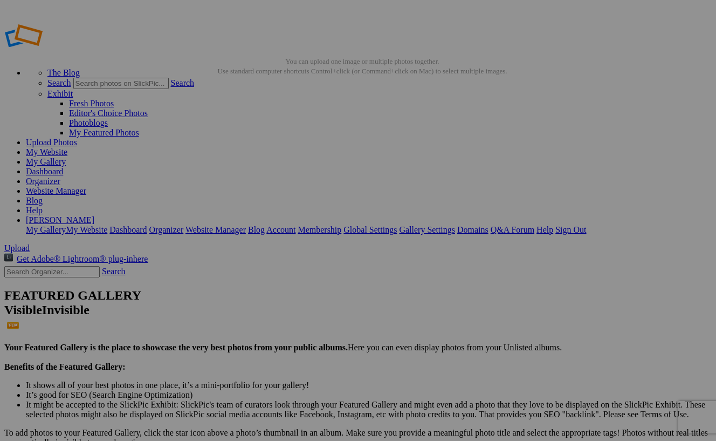
click at [586, 225] on link "Sign Out" at bounding box center [571, 229] width 31 height 9
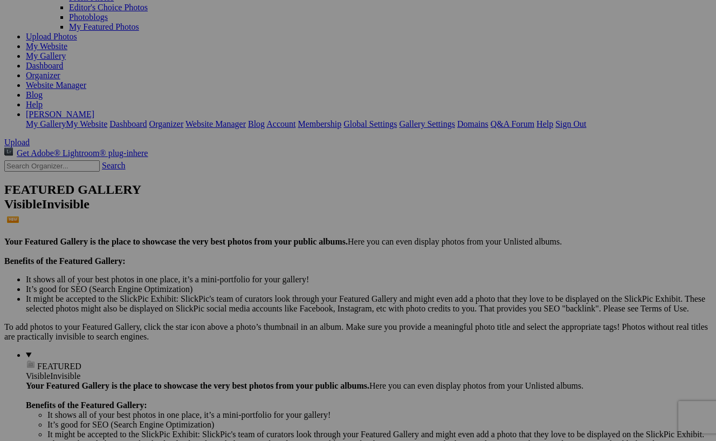
scroll to position [97, 0]
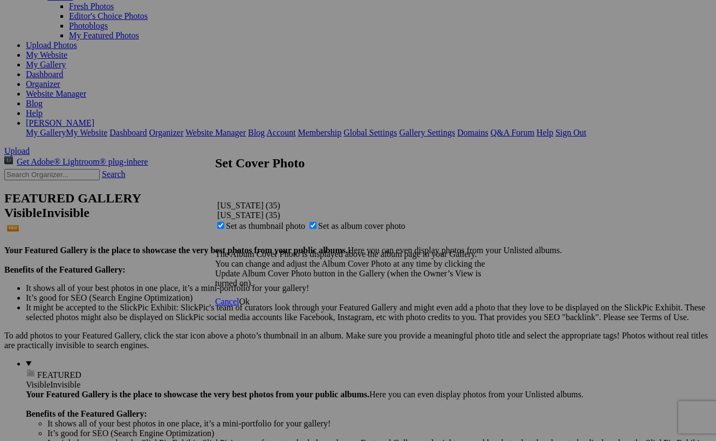
click at [250, 306] on span "Ok" at bounding box center [244, 301] width 11 height 9
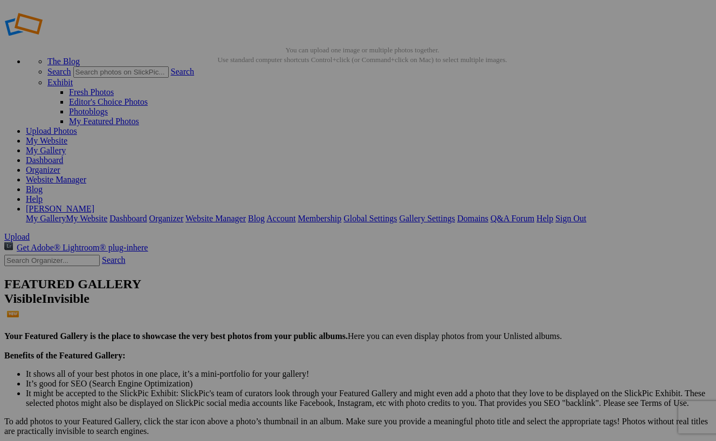
scroll to position [12, 0]
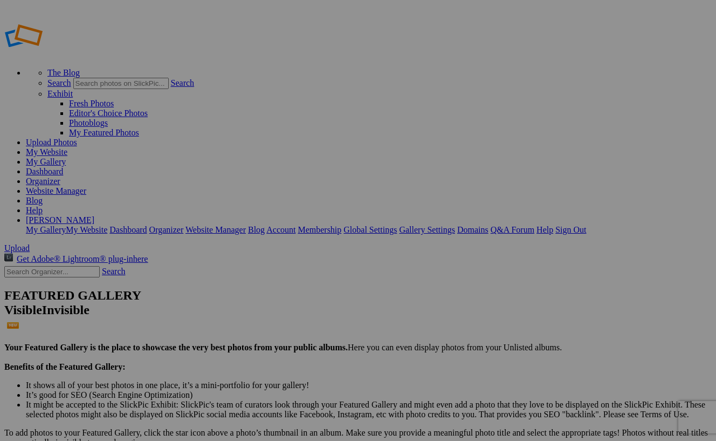
click at [286, 263] on span "Yes" at bounding box center [280, 261] width 12 height 9
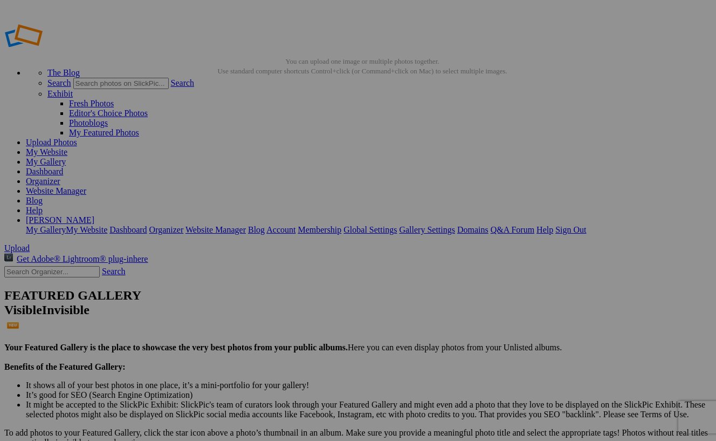
click at [286, 293] on span "Yes" at bounding box center [280, 290] width 12 height 9
drag, startPoint x: 312, startPoint y: 161, endPoint x: 422, endPoint y: 153, distance: 110.3
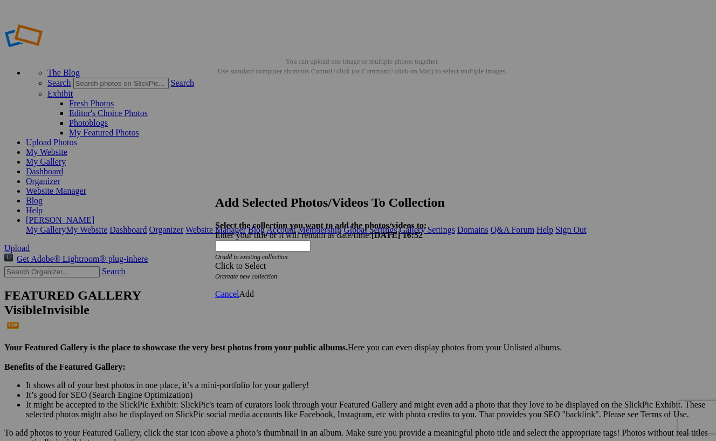
click at [215, 261] on span at bounding box center [215, 265] width 0 height 9
click at [328, 257] on link "Website Homepage" at bounding box center [294, 252] width 67 height 9
click at [254, 289] on span "Add" at bounding box center [246, 293] width 15 height 9
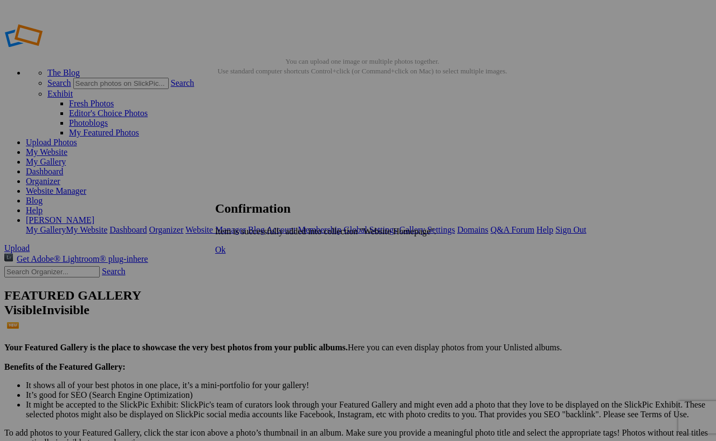
click at [226, 254] on link "Ok" at bounding box center [220, 249] width 11 height 9
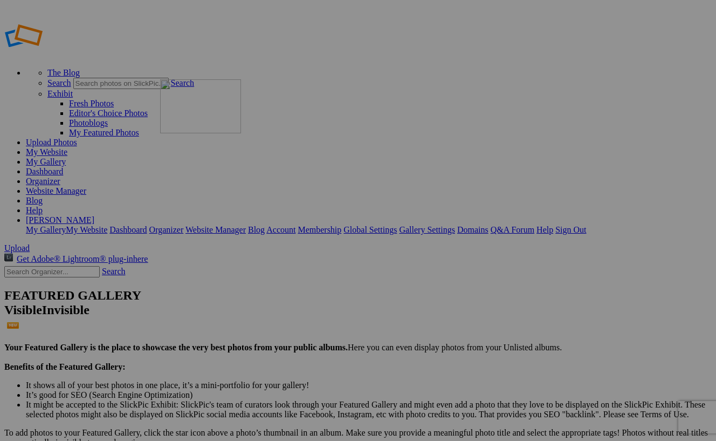
drag, startPoint x: 197, startPoint y: 165, endPoint x: 316, endPoint y: 157, distance: 118.9
click at [86, 186] on link "Website Manager" at bounding box center [56, 190] width 60 height 9
click at [94, 215] on link "[PERSON_NAME]" at bounding box center [60, 219] width 69 height 9
click at [586, 225] on link "Sign Out" at bounding box center [571, 229] width 31 height 9
